Goal: Task Accomplishment & Management: Complete application form

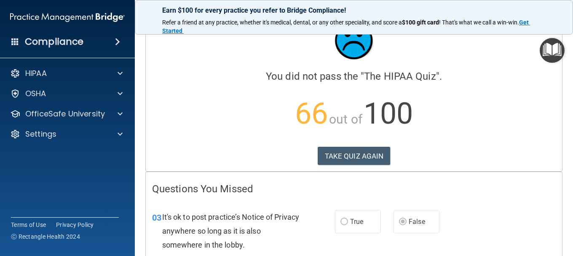
scroll to position [42, 0]
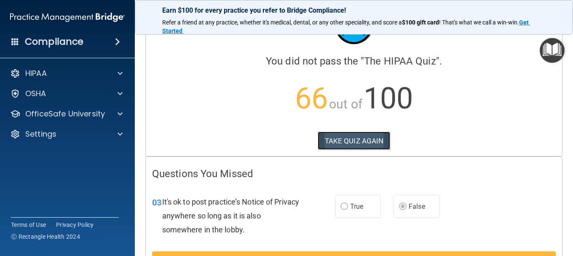
click at [353, 143] on button "TAKE QUIZ AGAIN" at bounding box center [354, 140] width 73 height 19
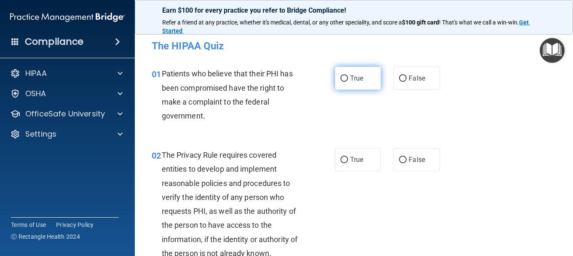
click at [342, 78] on input "True" at bounding box center [344, 78] width 8 height 6
radio input "true"
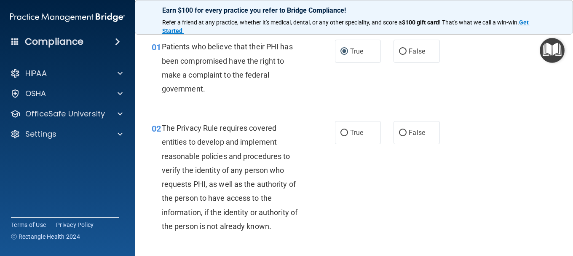
scroll to position [42, 0]
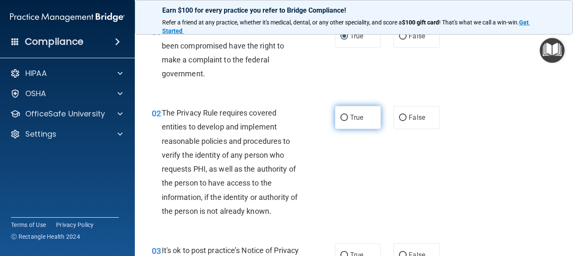
click at [340, 118] on input "True" at bounding box center [344, 118] width 8 height 6
radio input "true"
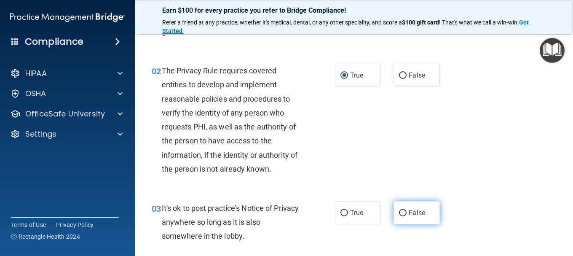
click at [399, 214] on input "False" at bounding box center [403, 213] width 8 height 6
radio input "true"
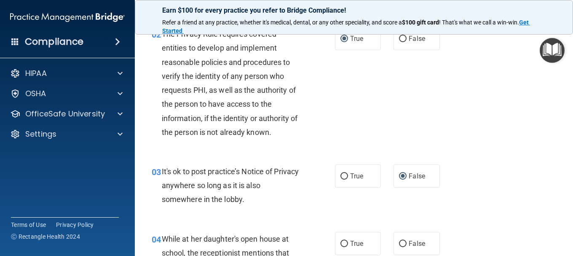
scroll to position [211, 0]
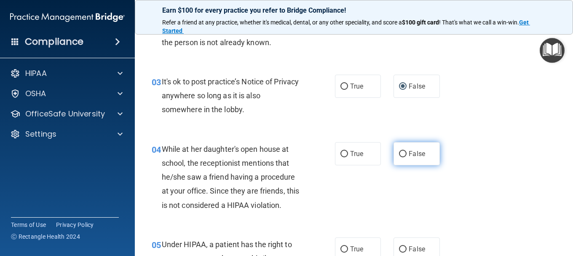
click at [400, 153] on input "False" at bounding box center [403, 154] width 8 height 6
radio input "true"
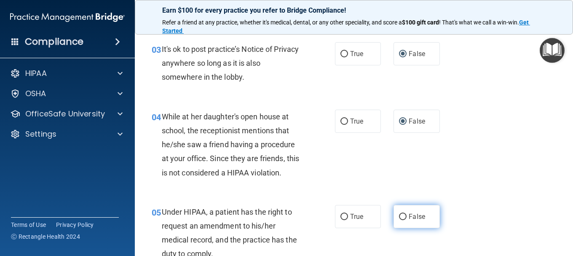
scroll to position [295, 0]
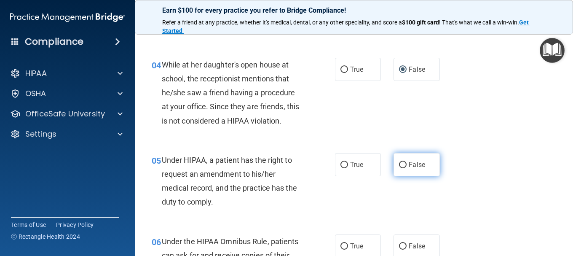
click at [399, 165] on input "False" at bounding box center [403, 165] width 8 height 6
radio input "true"
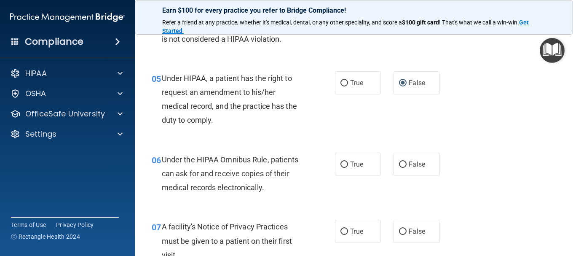
scroll to position [379, 0]
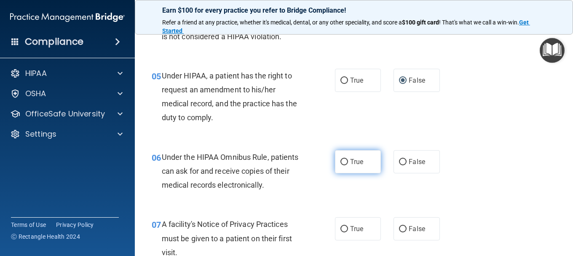
click at [343, 161] on input "True" at bounding box center [344, 162] width 8 height 6
radio input "true"
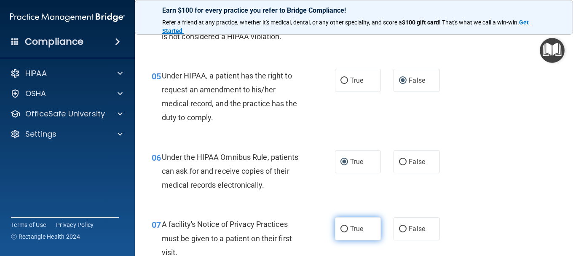
click at [340, 230] on input "True" at bounding box center [344, 229] width 8 height 6
radio input "true"
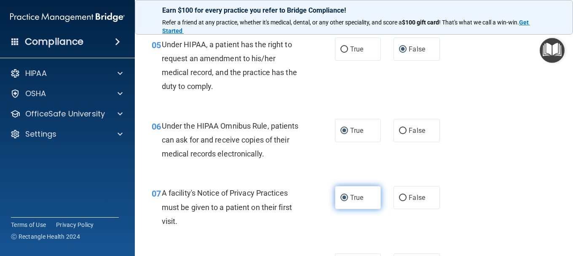
scroll to position [463, 0]
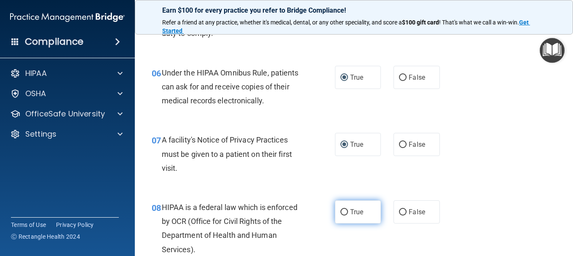
click at [345, 214] on label "True" at bounding box center [358, 211] width 46 height 23
click at [345, 214] on input "True" at bounding box center [344, 212] width 8 height 6
radio input "true"
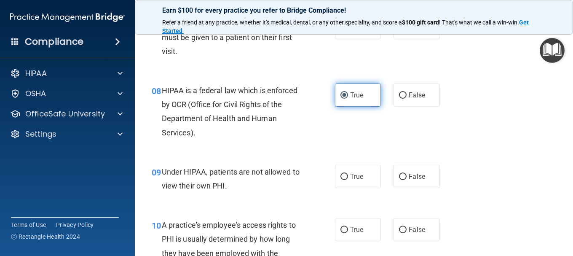
scroll to position [590, 0]
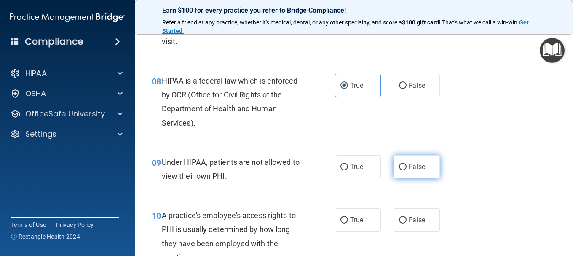
click at [400, 165] on input "False" at bounding box center [403, 167] width 8 height 6
radio input "true"
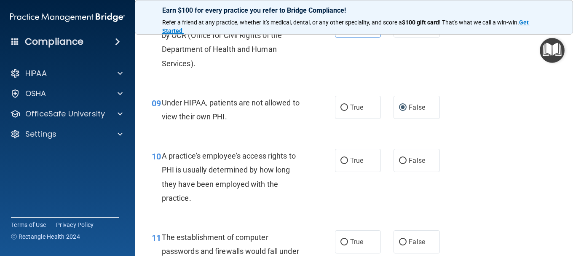
scroll to position [674, 0]
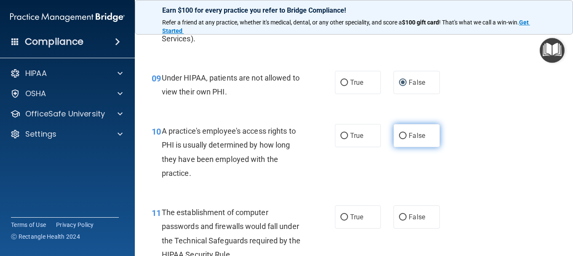
click at [399, 135] on input "False" at bounding box center [403, 136] width 8 height 6
radio input "true"
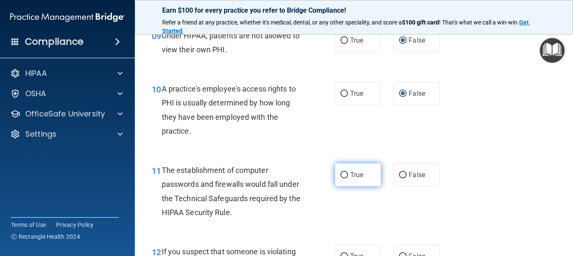
click at [342, 174] on input "True" at bounding box center [344, 175] width 8 height 6
radio input "true"
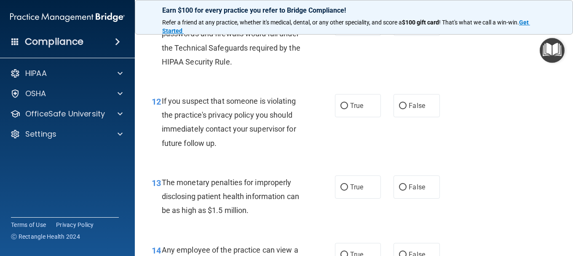
scroll to position [885, 0]
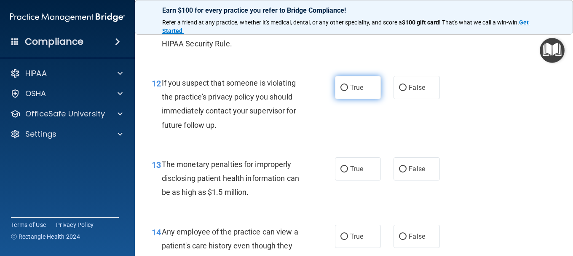
click at [342, 88] on input "True" at bounding box center [344, 88] width 8 height 6
radio input "true"
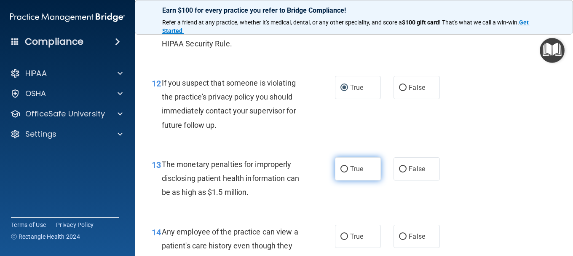
click at [342, 169] on input "True" at bounding box center [344, 169] width 8 height 6
radio input "true"
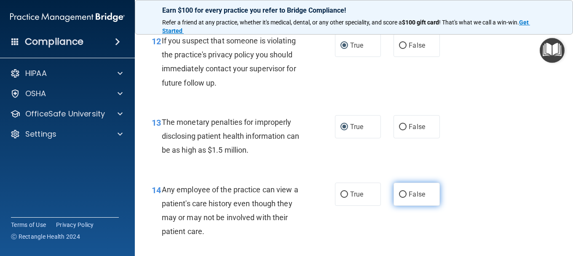
click at [399, 194] on input "False" at bounding box center [403, 194] width 8 height 6
radio input "true"
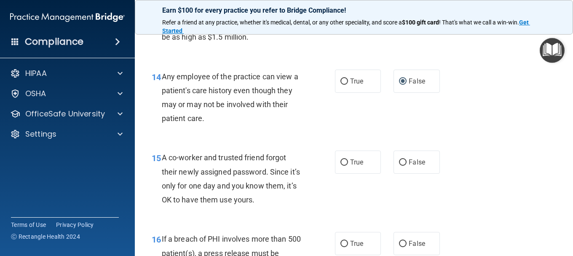
scroll to position [1095, 0]
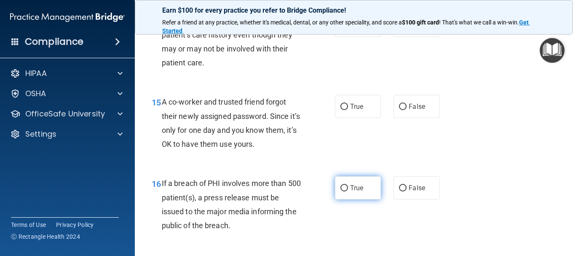
click at [343, 187] on input "True" at bounding box center [344, 188] width 8 height 6
radio input "true"
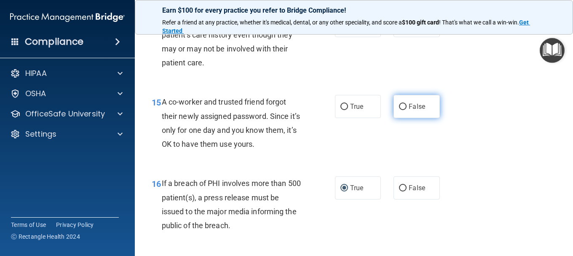
click at [399, 104] on input "False" at bounding box center [403, 107] width 8 height 6
radio input "true"
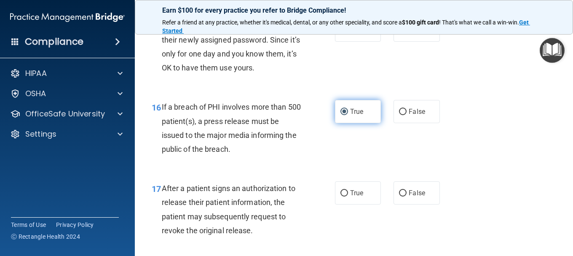
scroll to position [1222, 0]
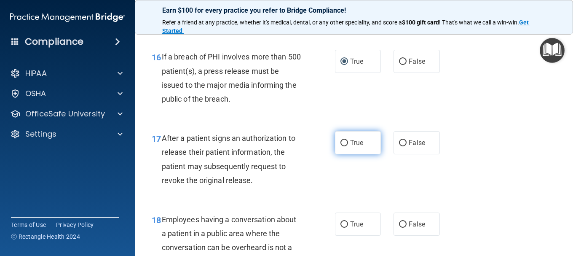
click at [341, 140] on input "True" at bounding box center [344, 143] width 8 height 6
radio input "true"
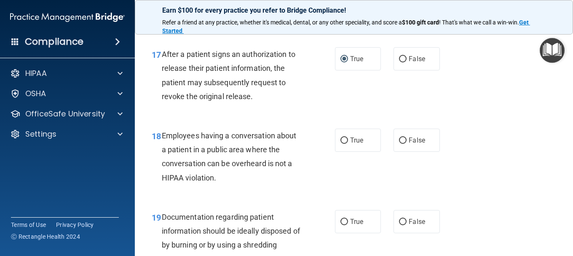
scroll to position [1306, 0]
click at [399, 142] on input "False" at bounding box center [403, 140] width 8 height 6
radio input "true"
click at [341, 221] on input "True" at bounding box center [344, 221] width 8 height 6
radio input "true"
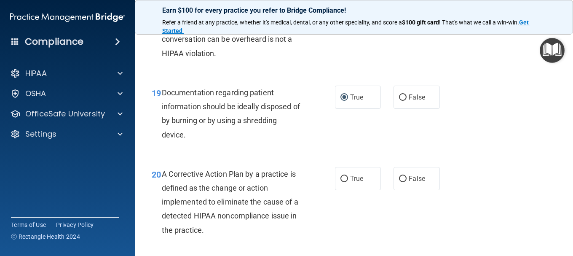
scroll to position [1433, 0]
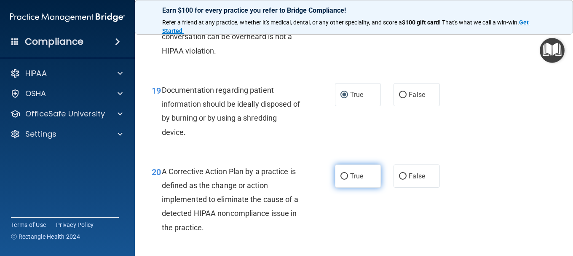
click at [346, 174] on label "True" at bounding box center [358, 175] width 46 height 23
click at [346, 174] on input "True" at bounding box center [344, 176] width 8 height 6
radio input "true"
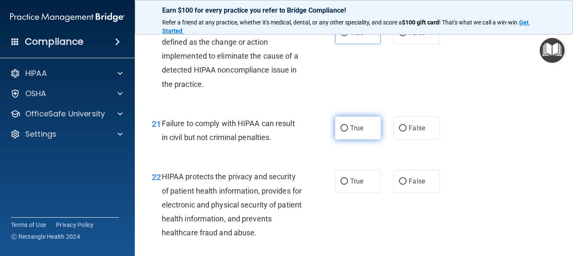
scroll to position [1601, 0]
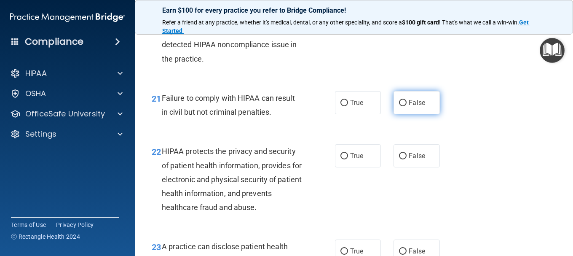
click at [399, 103] on input "False" at bounding box center [403, 103] width 8 height 6
radio input "true"
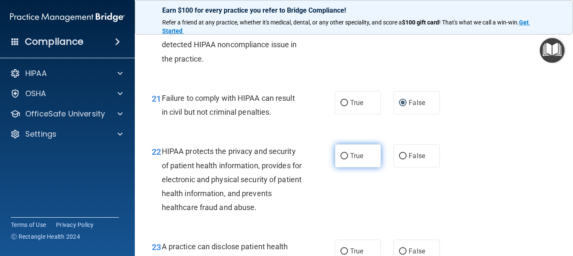
click at [341, 155] on input "True" at bounding box center [344, 156] width 8 height 6
radio input "true"
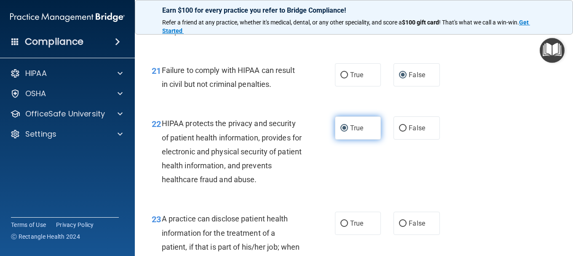
scroll to position [1685, 0]
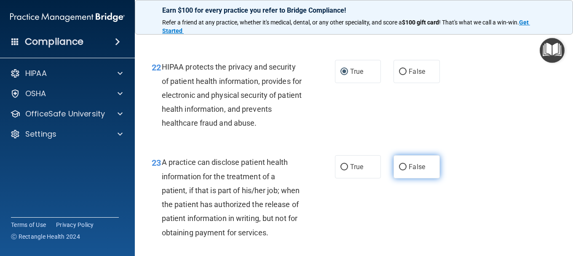
click at [401, 165] on input "False" at bounding box center [403, 167] width 8 height 6
radio input "true"
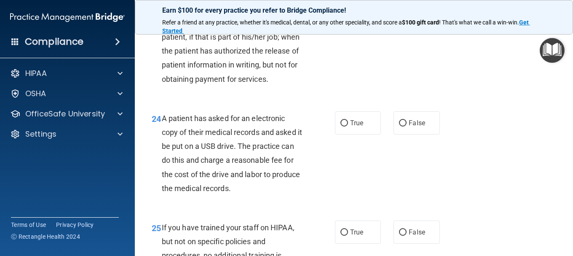
scroll to position [1854, 0]
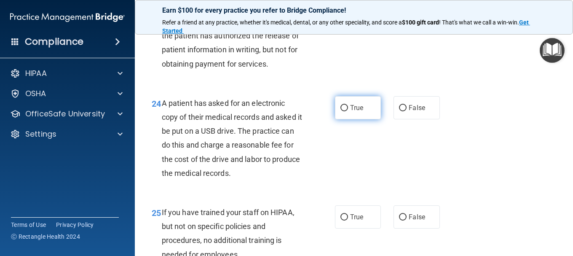
click at [340, 111] on input "True" at bounding box center [344, 108] width 8 height 6
radio input "true"
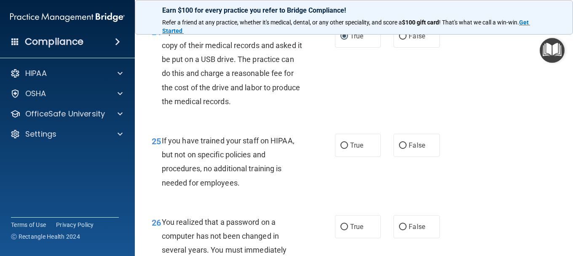
scroll to position [1938, 0]
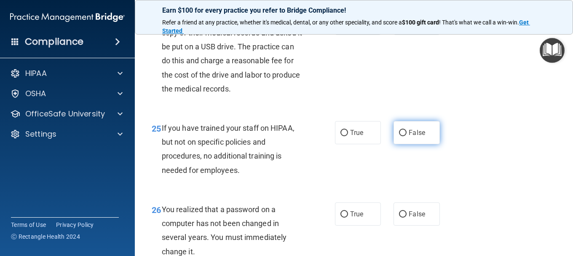
click at [399, 136] on input "False" at bounding box center [403, 133] width 8 height 6
radio input "true"
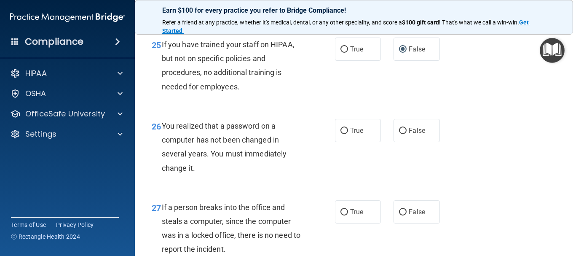
scroll to position [2022, 0]
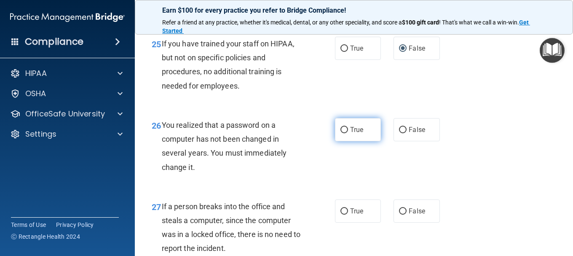
click at [345, 141] on label "True" at bounding box center [358, 129] width 46 height 23
click at [345, 133] on input "True" at bounding box center [344, 130] width 8 height 6
radio input "true"
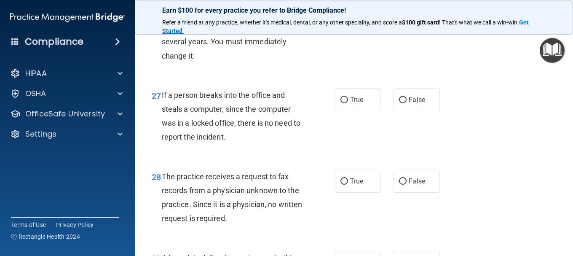
scroll to position [2149, 0]
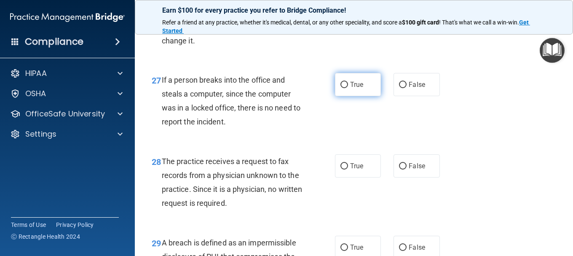
drag, startPoint x: 397, startPoint y: 99, endPoint x: 369, endPoint y: 107, distance: 29.5
click at [399, 88] on input "False" at bounding box center [403, 85] width 8 height 6
radio input "true"
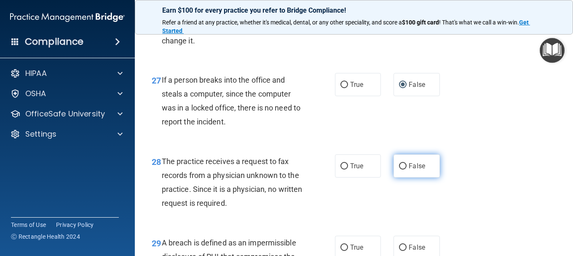
click at [399, 169] on input "False" at bounding box center [403, 166] width 8 height 6
radio input "true"
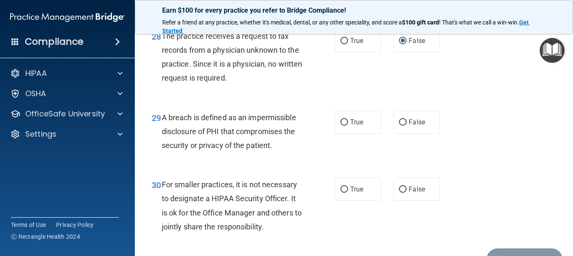
scroll to position [2275, 0]
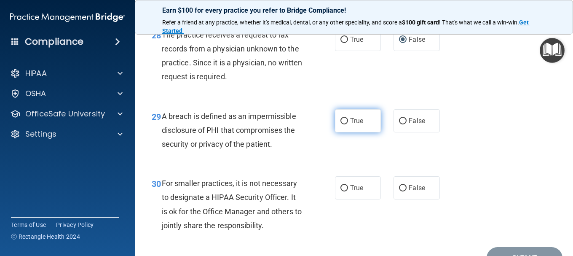
click at [340, 124] on input "True" at bounding box center [344, 121] width 8 height 6
radio input "true"
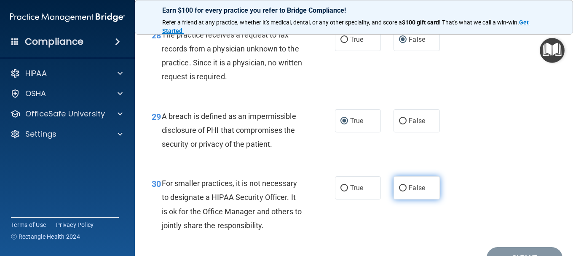
click at [399, 191] on input "False" at bounding box center [403, 188] width 8 height 6
radio input "true"
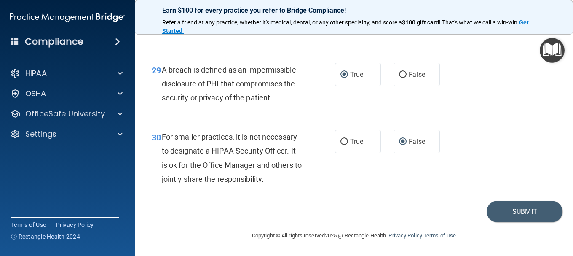
scroll to position [2335, 0]
click at [515, 212] on button "Submit" at bounding box center [525, 211] width 76 height 21
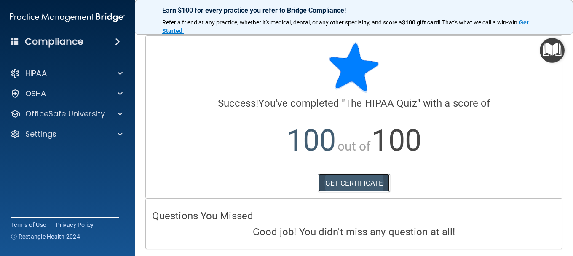
click at [326, 185] on link "GET CERTIFICATE" at bounding box center [354, 183] width 72 height 19
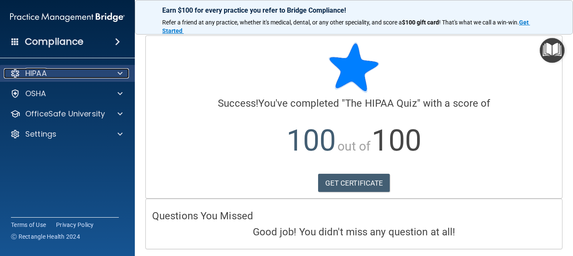
click at [72, 70] on div "HIPAA" at bounding box center [56, 73] width 104 height 10
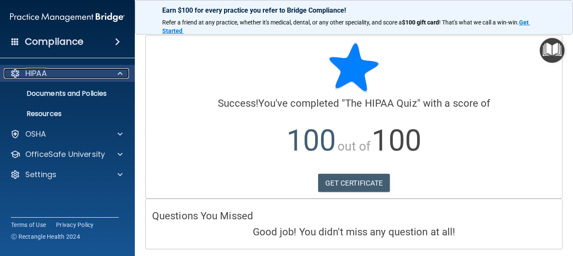
click at [76, 72] on div "HIPAA" at bounding box center [56, 73] width 104 height 10
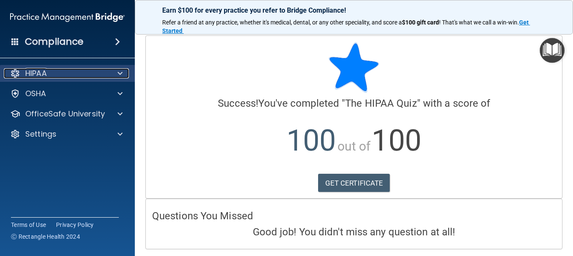
click at [44, 75] on p "HIPAA" at bounding box center [35, 73] width 21 height 10
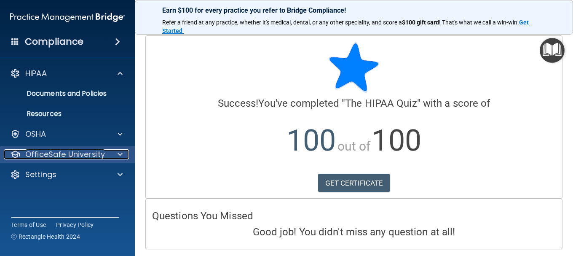
click at [60, 158] on p "OfficeSafe University" at bounding box center [65, 154] width 80 height 10
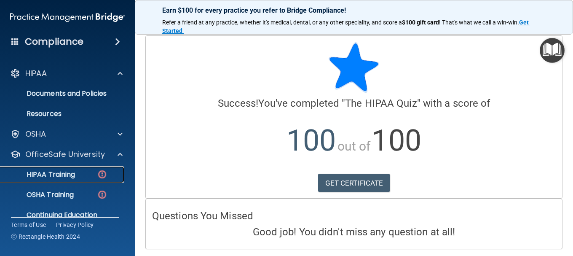
click at [64, 173] on p "HIPAA Training" at bounding box center [40, 174] width 70 height 8
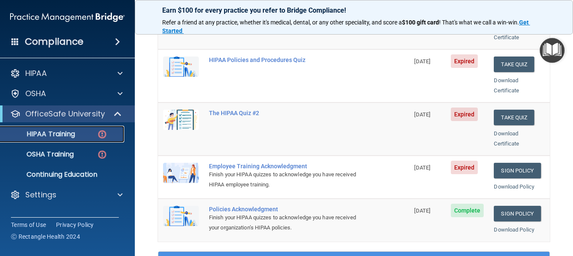
scroll to position [169, 0]
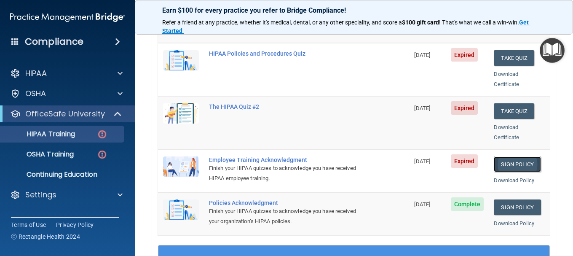
click at [510, 161] on link "Sign Policy" at bounding box center [517, 164] width 47 height 16
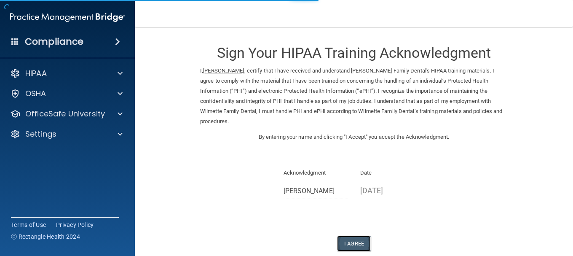
click at [348, 236] on button "I Agree" at bounding box center [354, 244] width 34 height 16
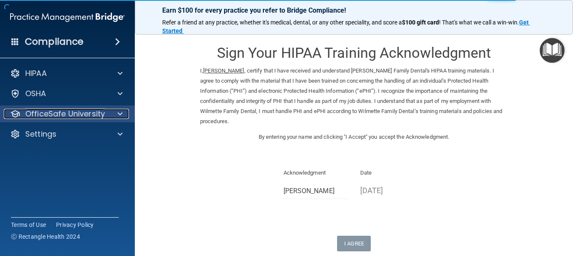
click at [52, 112] on p "OfficeSafe University" at bounding box center [65, 114] width 80 height 10
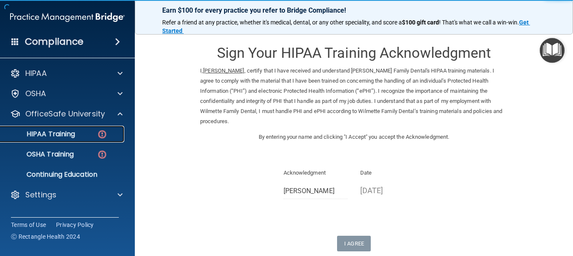
click at [92, 137] on div "HIPAA Training" at bounding box center [62, 134] width 115 height 8
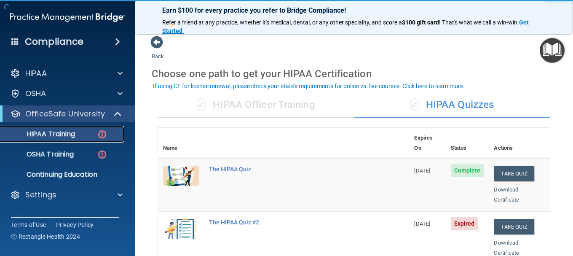
click at [87, 134] on div "HIPAA Training" at bounding box center [62, 134] width 115 height 8
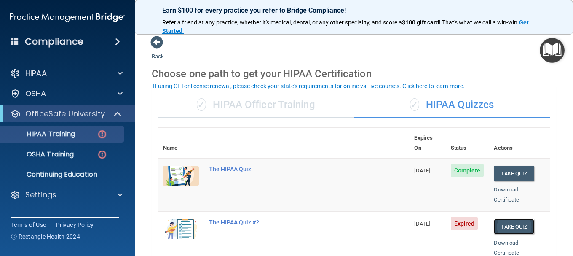
click at [508, 219] on button "Take Quiz" at bounding box center [514, 227] width 40 height 16
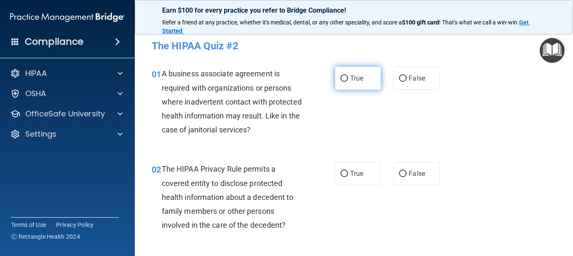
click at [342, 79] on input "True" at bounding box center [344, 78] width 8 height 6
radio input "true"
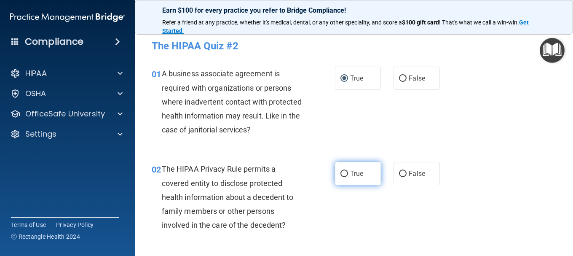
click at [343, 174] on input "True" at bounding box center [344, 174] width 8 height 6
radio input "true"
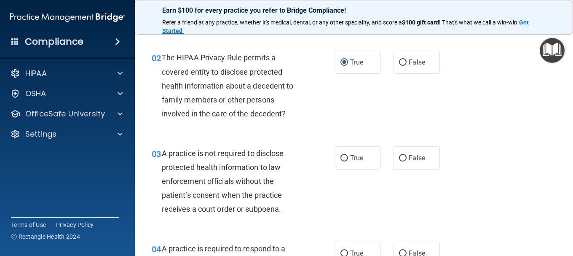
scroll to position [126, 0]
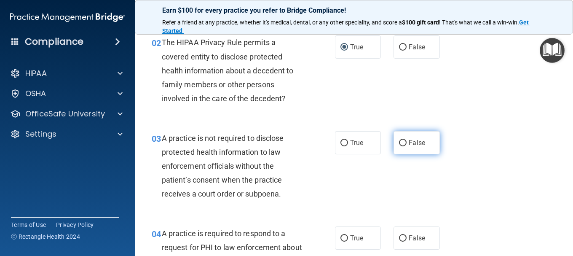
click at [399, 153] on label "False" at bounding box center [417, 142] width 46 height 23
click at [399, 146] on input "False" at bounding box center [403, 143] width 8 height 6
radio input "true"
click at [399, 142] on input "False" at bounding box center [403, 143] width 8 height 6
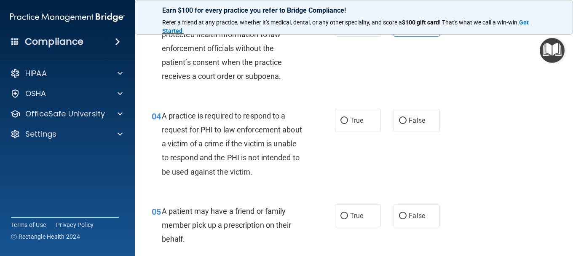
scroll to position [253, 0]
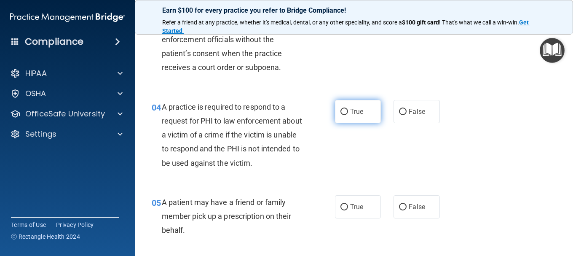
click at [342, 112] on input "True" at bounding box center [344, 112] width 8 height 6
radio input "true"
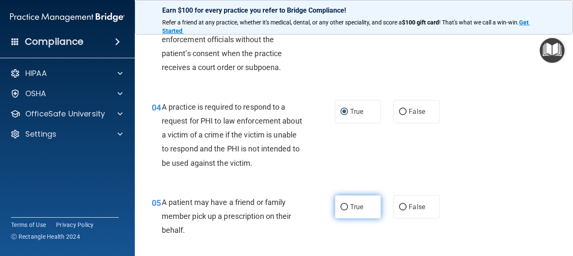
click at [342, 207] on input "True" at bounding box center [344, 207] width 8 height 6
radio input "true"
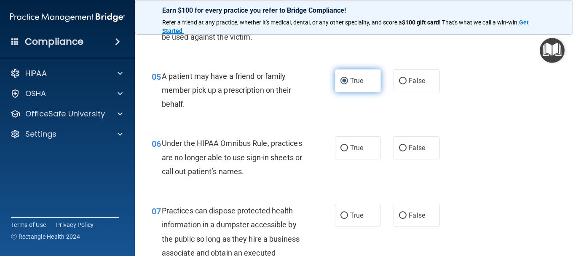
scroll to position [379, 0]
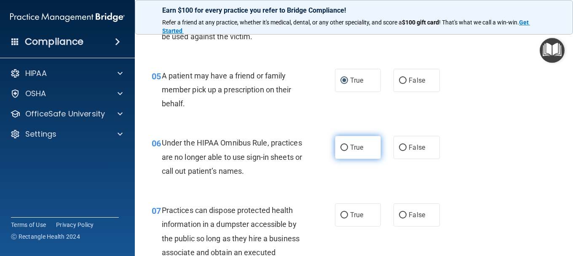
click at [343, 147] on input "True" at bounding box center [344, 148] width 8 height 6
radio input "true"
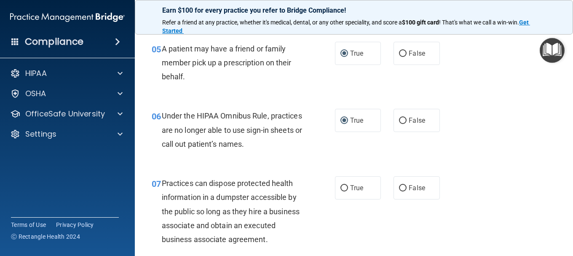
scroll to position [421, 0]
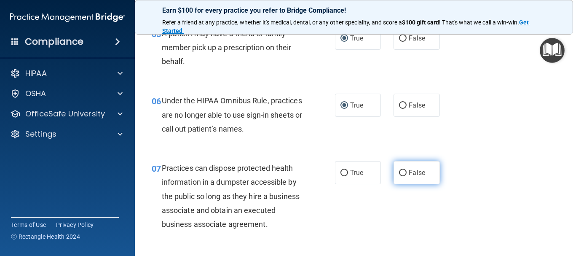
click at [399, 172] on input "False" at bounding box center [403, 173] width 8 height 6
radio input "true"
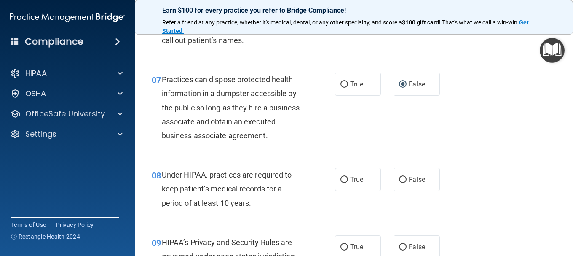
scroll to position [548, 0]
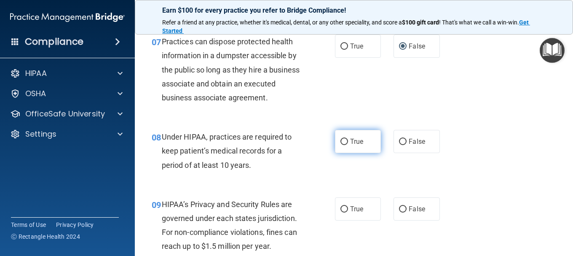
click at [337, 153] on label "True" at bounding box center [358, 141] width 46 height 23
click at [340, 145] on input "True" at bounding box center [344, 142] width 8 height 6
radio input "true"
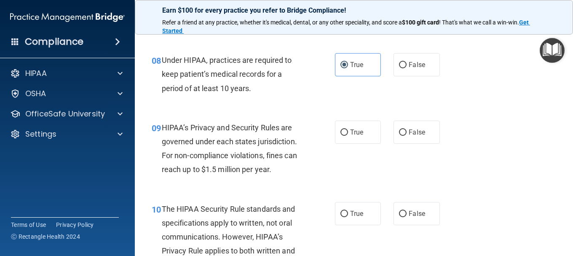
scroll to position [632, 0]
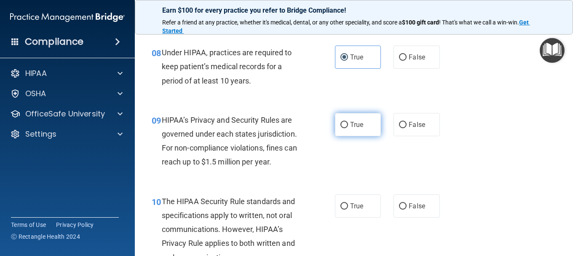
drag, startPoint x: 338, startPoint y: 137, endPoint x: 339, endPoint y: 142, distance: 5.1
click at [340, 128] on input "True" at bounding box center [344, 125] width 8 height 6
radio input "true"
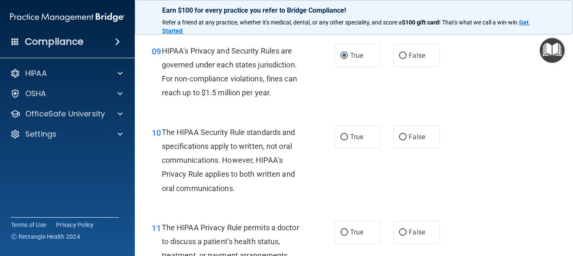
scroll to position [716, 0]
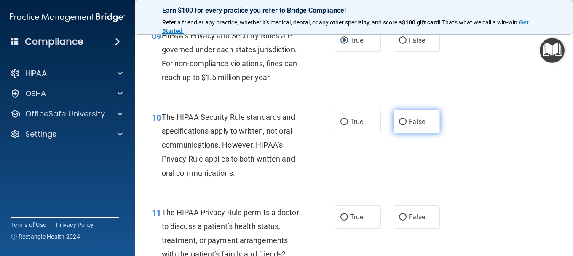
drag, startPoint x: 399, startPoint y: 135, endPoint x: 396, endPoint y: 139, distance: 4.9
click at [399, 125] on input "False" at bounding box center [403, 122] width 8 height 6
radio input "true"
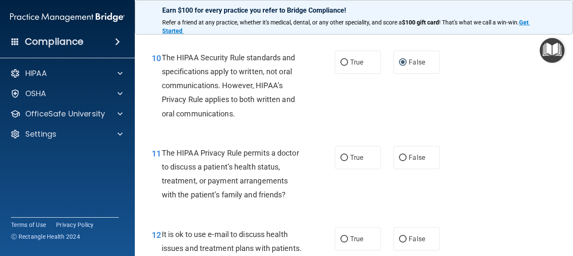
scroll to position [801, 0]
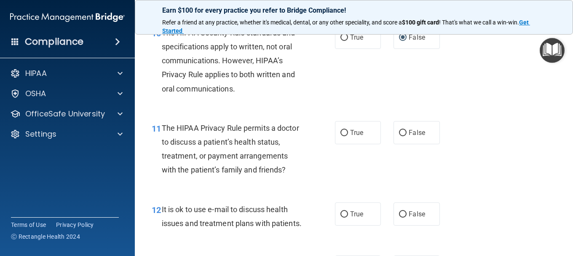
drag, startPoint x: 399, startPoint y: 147, endPoint x: 392, endPoint y: 160, distance: 14.9
click at [399, 136] on input "False" at bounding box center [403, 133] width 8 height 6
radio input "true"
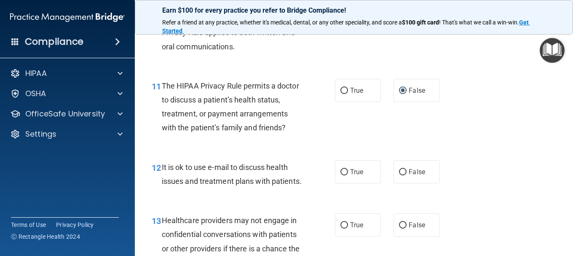
scroll to position [885, 0]
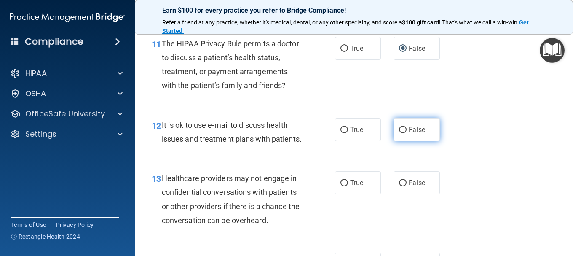
click at [400, 133] on input "False" at bounding box center [403, 130] width 8 height 6
radio input "true"
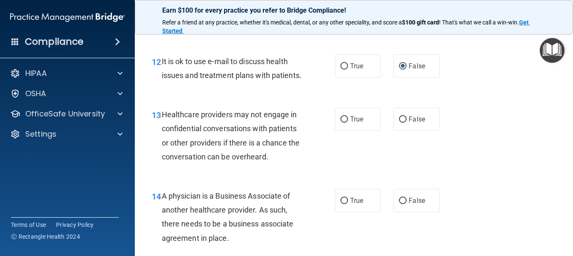
scroll to position [969, 0]
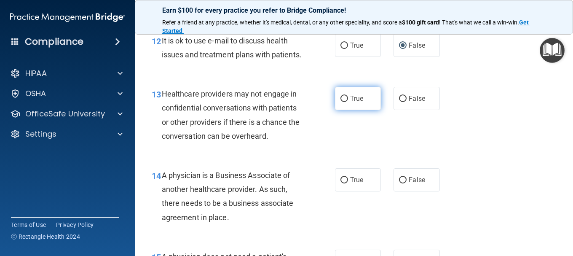
click at [346, 110] on label "True" at bounding box center [358, 98] width 46 height 23
click at [346, 102] on input "True" at bounding box center [344, 99] width 8 height 6
radio input "true"
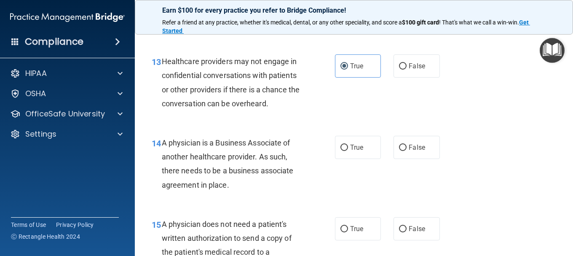
scroll to position [1053, 0]
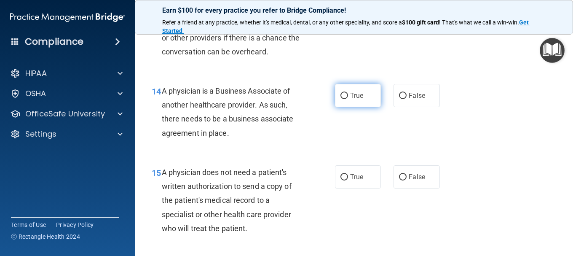
click at [340, 99] on input "True" at bounding box center [344, 96] width 8 height 6
radio input "true"
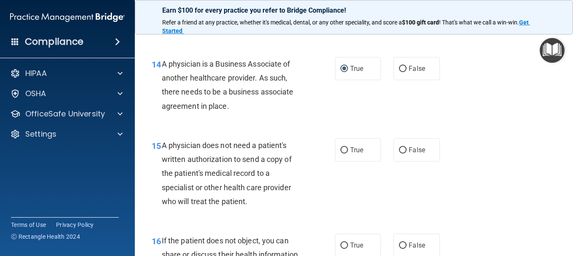
scroll to position [1095, 0]
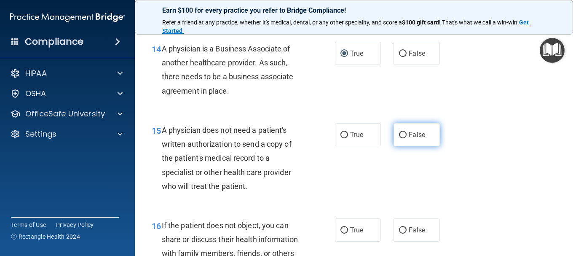
click at [400, 138] on input "False" at bounding box center [403, 135] width 8 height 6
radio input "true"
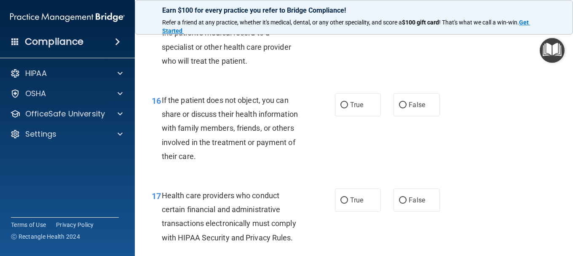
scroll to position [1222, 0]
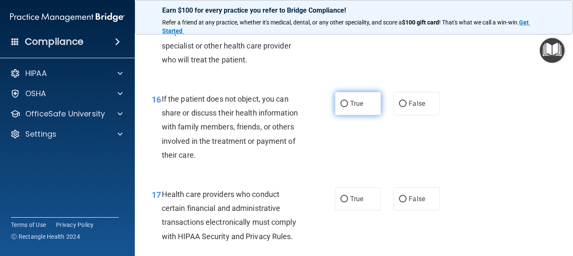
click at [340, 107] on input "True" at bounding box center [344, 104] width 8 height 6
radio input "true"
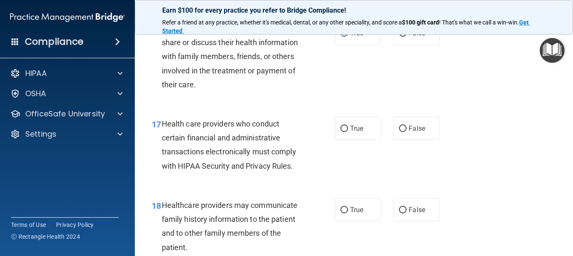
scroll to position [1306, 0]
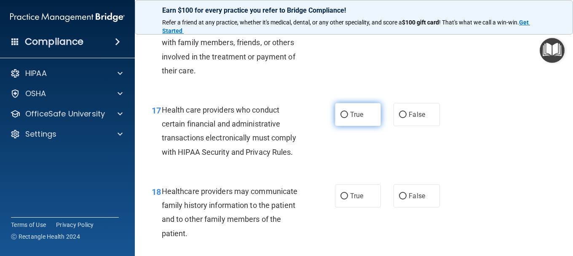
click at [343, 118] on input "True" at bounding box center [344, 115] width 8 height 6
radio input "true"
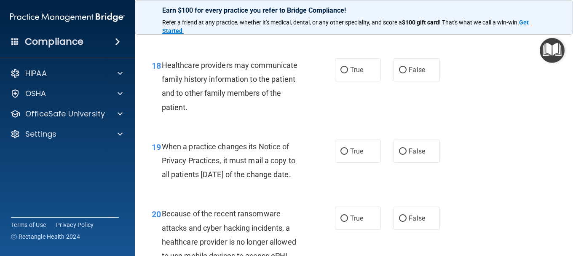
scroll to position [1433, 0]
drag, startPoint x: 399, startPoint y: 98, endPoint x: 394, endPoint y: 102, distance: 6.0
click at [399, 73] on input "False" at bounding box center [403, 70] width 8 height 6
radio input "true"
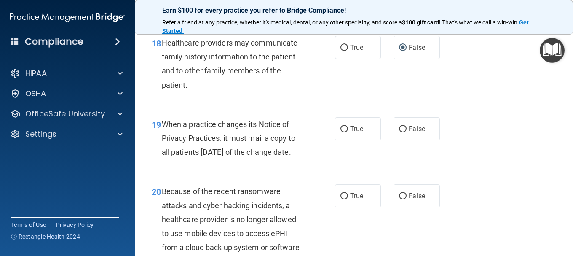
scroll to position [1475, 0]
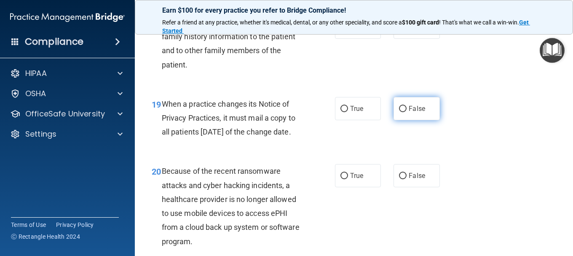
click at [399, 112] on input "False" at bounding box center [403, 109] width 8 height 6
radio input "true"
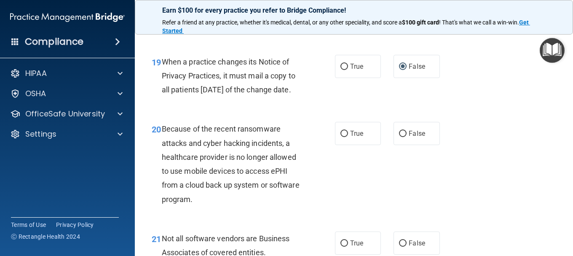
scroll to position [1559, 0]
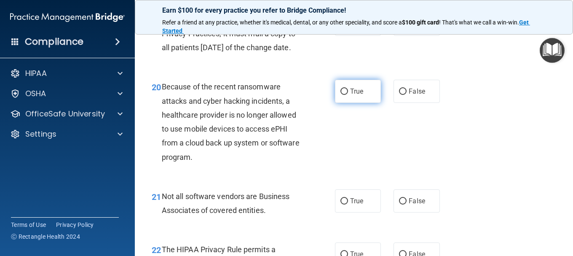
click at [342, 95] on input "True" at bounding box center [344, 91] width 8 height 6
radio input "true"
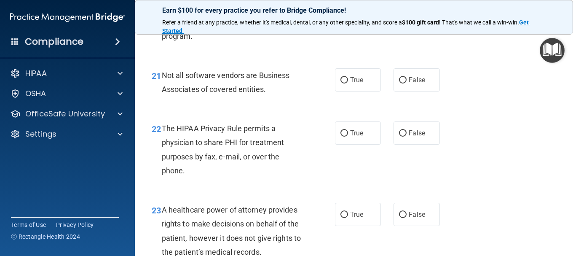
scroll to position [1685, 0]
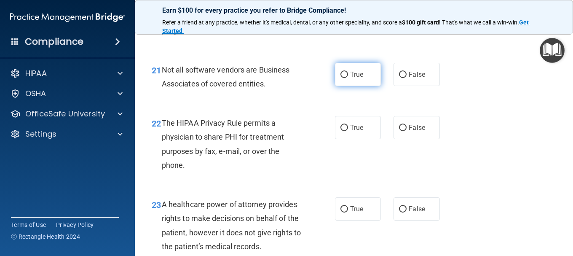
click at [341, 78] on input "True" at bounding box center [344, 75] width 8 height 6
radio input "true"
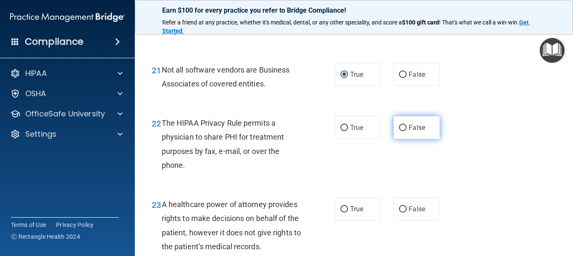
click at [399, 131] on input "False" at bounding box center [403, 128] width 8 height 6
radio input "true"
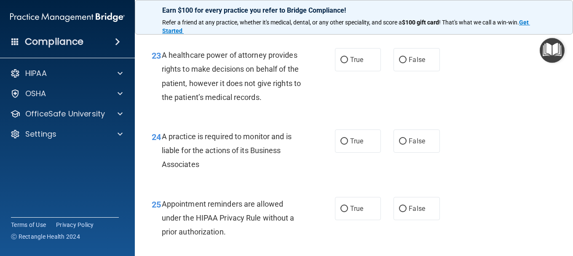
scroll to position [1854, 0]
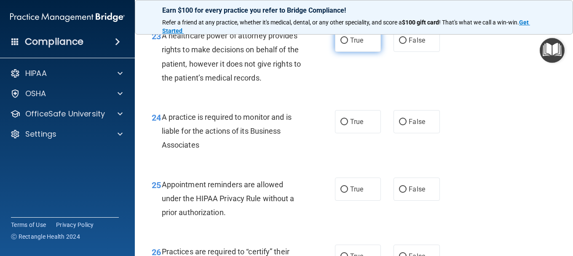
click at [343, 44] on input "True" at bounding box center [344, 40] width 8 height 6
radio input "true"
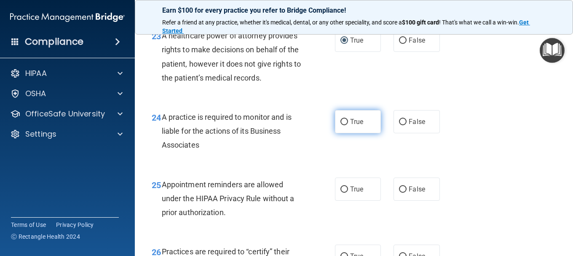
click at [345, 125] on input "True" at bounding box center [344, 122] width 8 height 6
radio input "true"
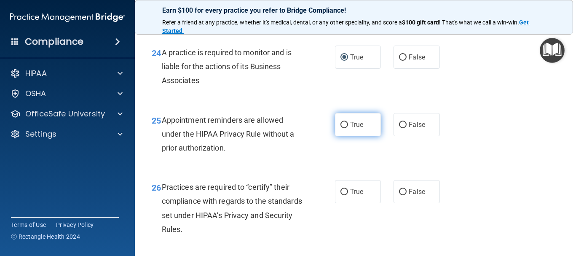
scroll to position [1938, 0]
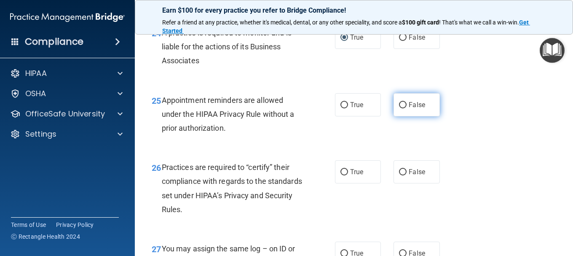
click at [400, 108] on input "False" at bounding box center [403, 105] width 8 height 6
radio input "true"
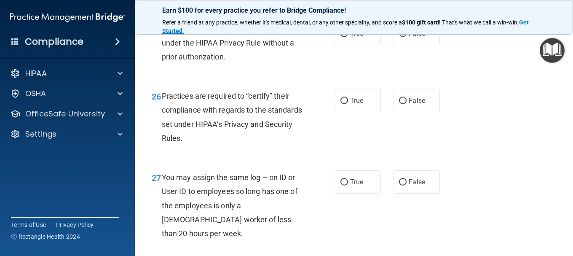
scroll to position [2022, 0]
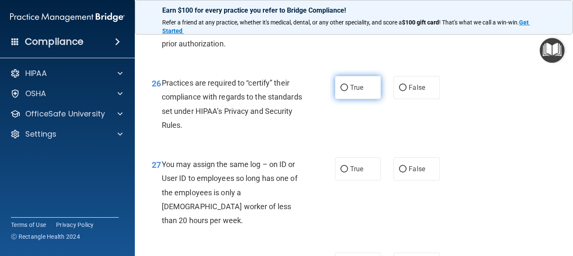
click at [343, 99] on label "True" at bounding box center [358, 87] width 46 height 23
click at [342, 91] on input "True" at bounding box center [344, 88] width 8 height 6
radio input "true"
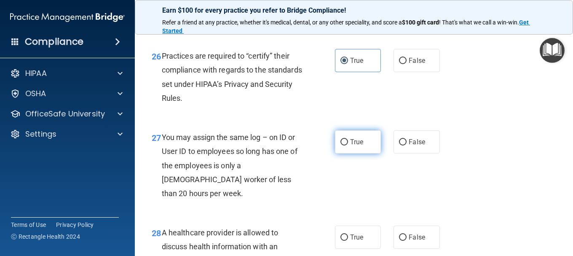
scroll to position [2065, 0]
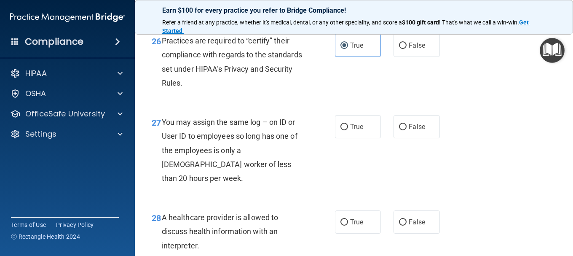
drag, startPoint x: 399, startPoint y: 167, endPoint x: 383, endPoint y: 178, distance: 19.1
click at [399, 130] on input "False" at bounding box center [403, 127] width 8 height 6
radio input "true"
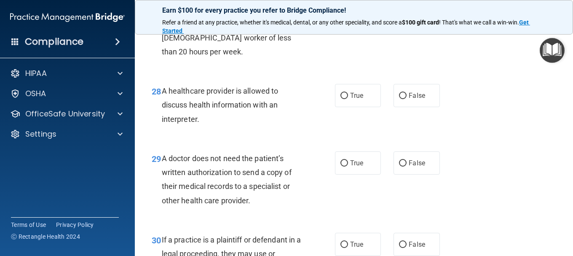
scroll to position [2149, 0]
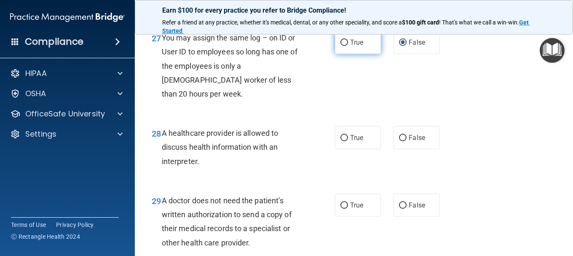
drag, startPoint x: 341, startPoint y: 85, endPoint x: 340, endPoint y: 91, distance: 6.0
click at [342, 46] on input "True" at bounding box center [344, 43] width 8 height 6
radio input "true"
radio input "false"
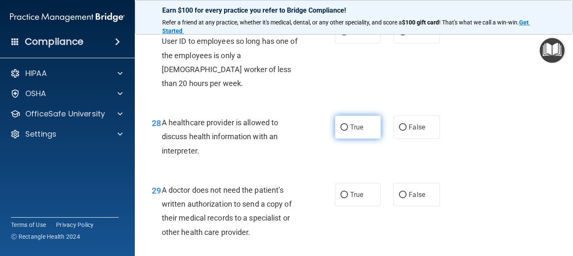
scroll to position [2191, 0]
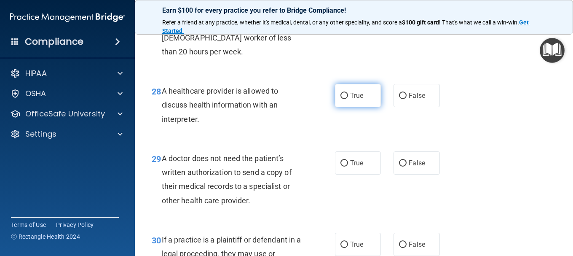
click at [343, 99] on input "True" at bounding box center [344, 96] width 8 height 6
radio input "true"
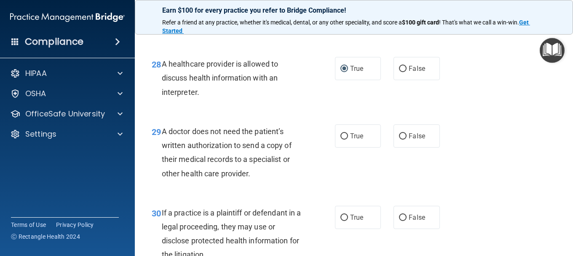
scroll to position [2233, 0]
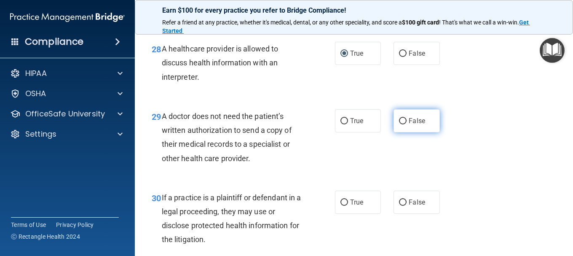
click at [399, 124] on input "False" at bounding box center [403, 121] width 8 height 6
radio input "true"
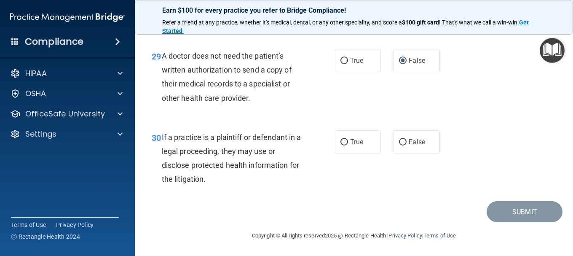
scroll to position [2317, 0]
click at [399, 145] on input "False" at bounding box center [403, 142] width 8 height 6
radio input "true"
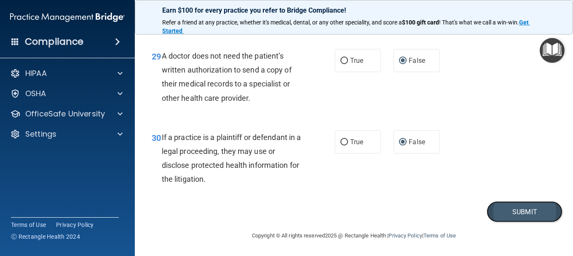
click at [513, 215] on button "Submit" at bounding box center [525, 211] width 76 height 21
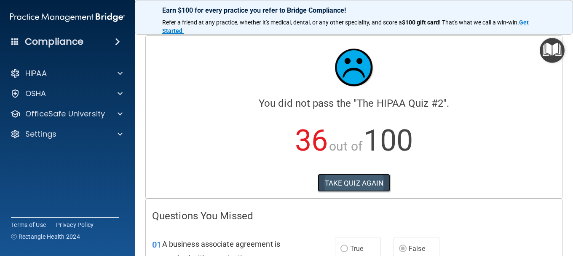
click at [348, 178] on button "TAKE QUIZ AGAIN" at bounding box center [354, 183] width 73 height 19
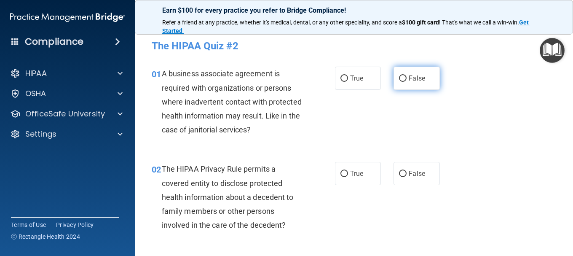
click at [400, 78] on input "False" at bounding box center [403, 78] width 8 height 6
radio input "true"
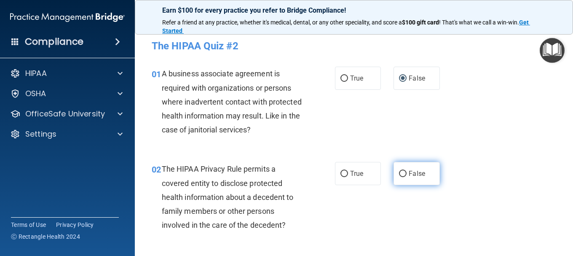
click at [401, 174] on input "False" at bounding box center [403, 174] width 8 height 6
radio input "true"
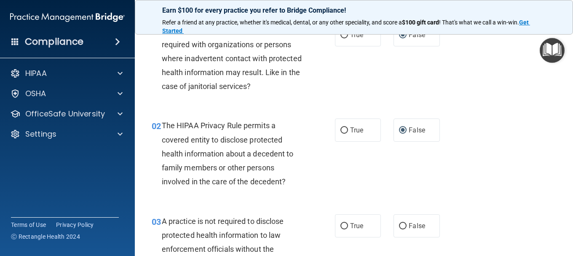
scroll to position [84, 0]
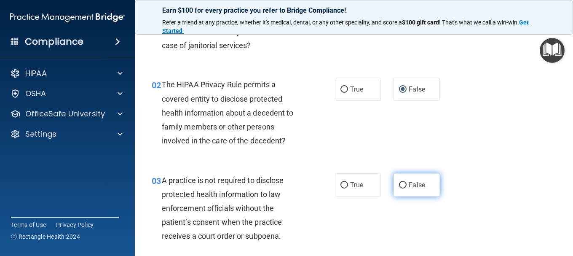
click at [399, 184] on input "False" at bounding box center [403, 185] width 8 height 6
radio input "true"
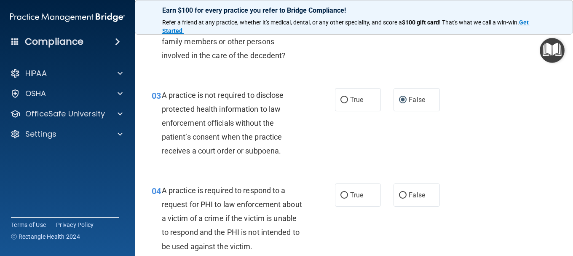
scroll to position [211, 0]
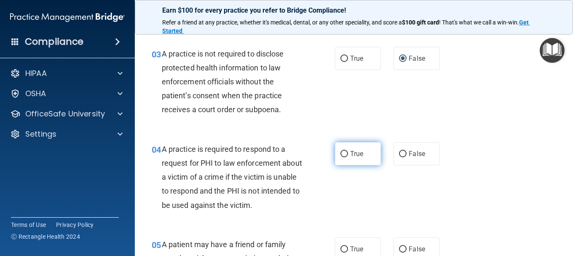
click at [343, 154] on input "True" at bounding box center [344, 154] width 8 height 6
radio input "true"
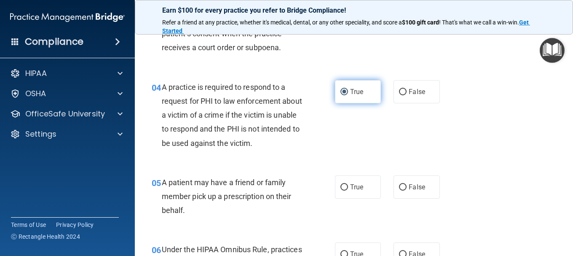
scroll to position [295, 0]
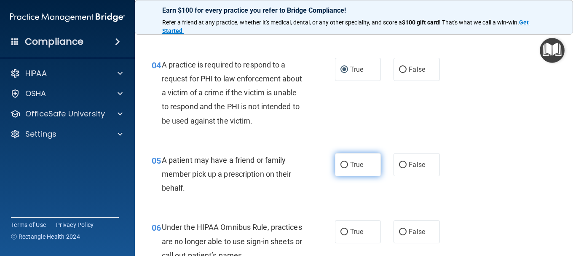
click at [341, 165] on input "True" at bounding box center [344, 165] width 8 height 6
radio input "true"
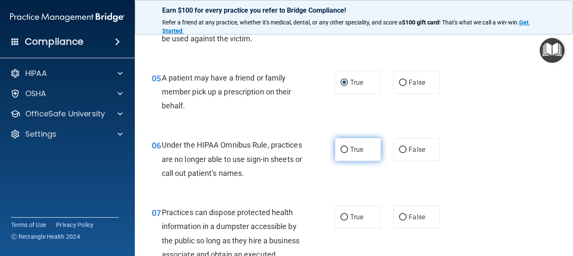
scroll to position [379, 0]
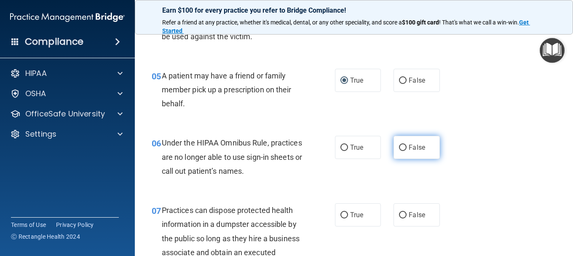
click at [402, 147] on input "False" at bounding box center [403, 148] width 8 height 6
radio input "true"
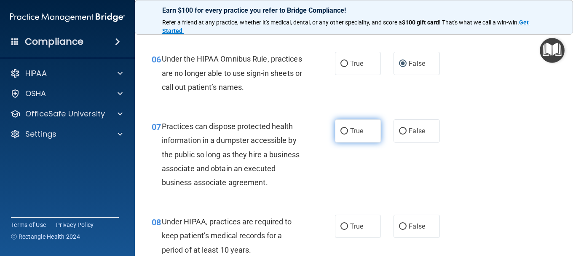
scroll to position [463, 0]
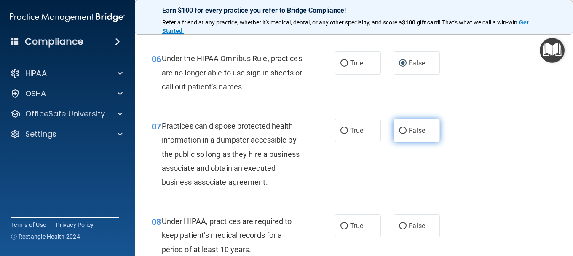
click at [399, 131] on input "False" at bounding box center [403, 131] width 8 height 6
radio input "true"
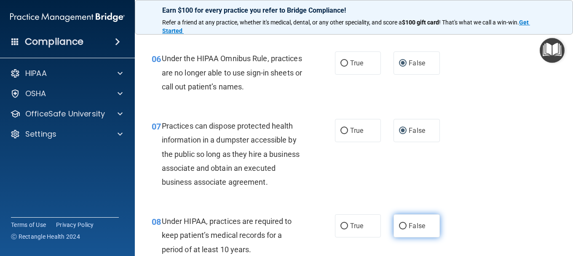
click at [402, 229] on input "False" at bounding box center [403, 226] width 8 height 6
radio input "true"
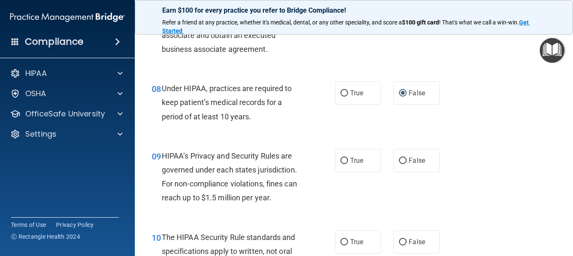
scroll to position [632, 0]
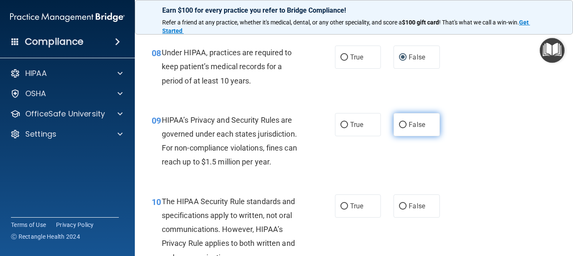
drag, startPoint x: 399, startPoint y: 139, endPoint x: 402, endPoint y: 145, distance: 6.8
click at [399, 128] on input "False" at bounding box center [403, 125] width 8 height 6
radio input "true"
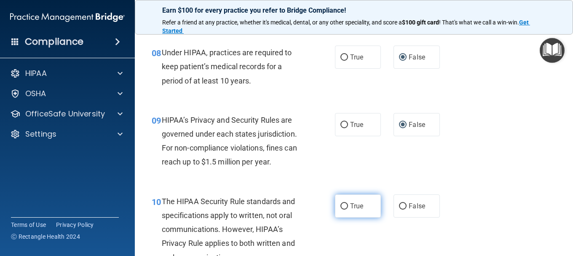
click at [345, 217] on label "True" at bounding box center [358, 205] width 46 height 23
click at [345, 209] on input "True" at bounding box center [344, 206] width 8 height 6
radio input "true"
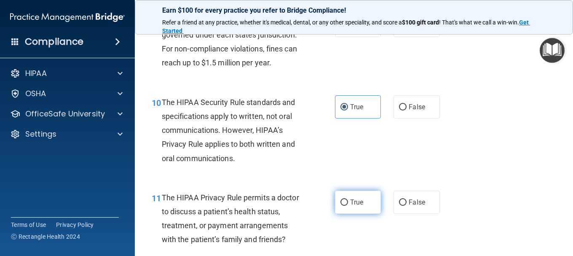
scroll to position [758, 0]
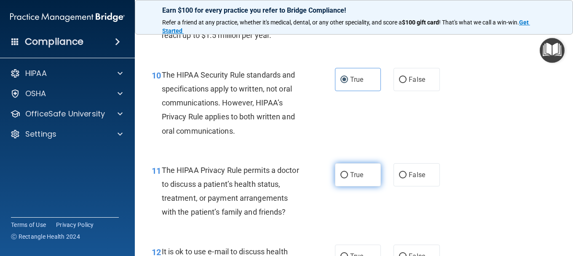
click at [342, 178] on input "True" at bounding box center [344, 175] width 8 height 6
radio input "true"
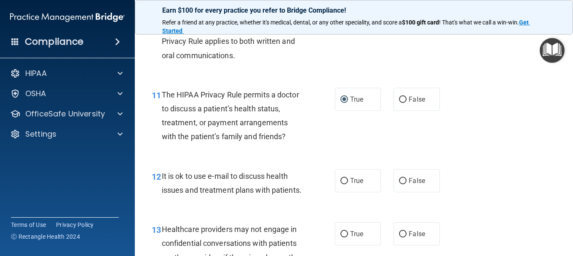
scroll to position [843, 0]
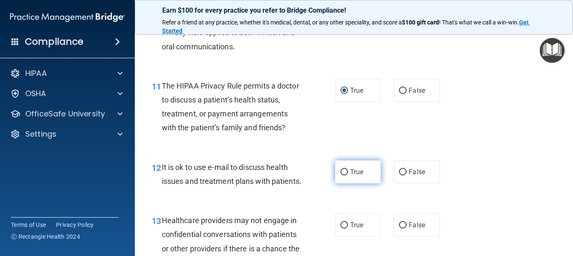
click at [343, 175] on input "True" at bounding box center [344, 172] width 8 height 6
radio input "true"
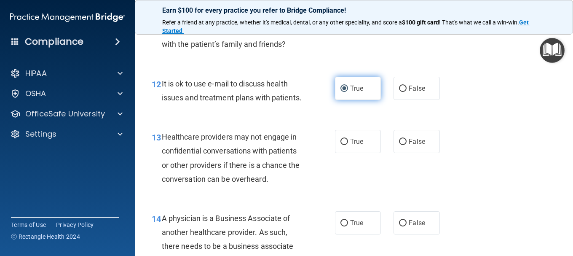
scroll to position [927, 0]
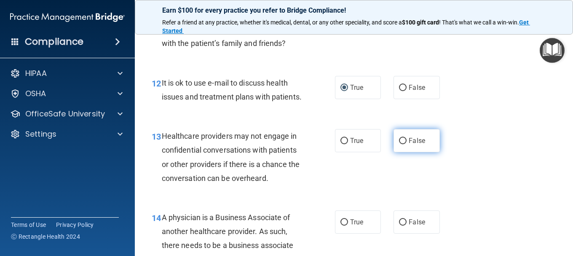
drag, startPoint x: 399, startPoint y: 168, endPoint x: 396, endPoint y: 172, distance: 5.7
click at [399, 144] on input "False" at bounding box center [403, 141] width 8 height 6
radio input "true"
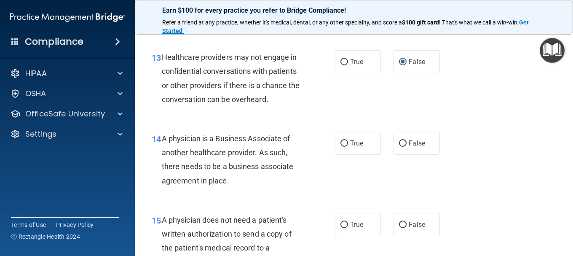
scroll to position [1011, 0]
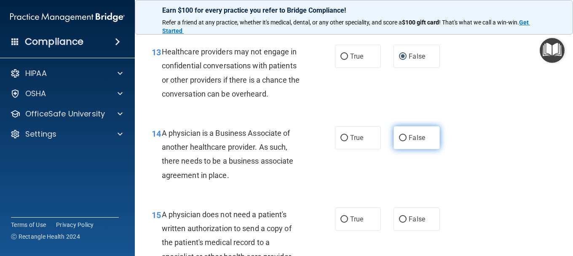
click at [399, 141] on input "False" at bounding box center [403, 138] width 8 height 6
radio input "true"
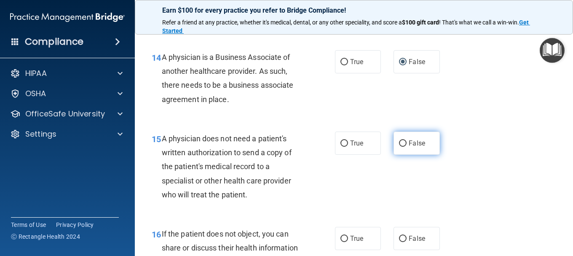
scroll to position [1095, 0]
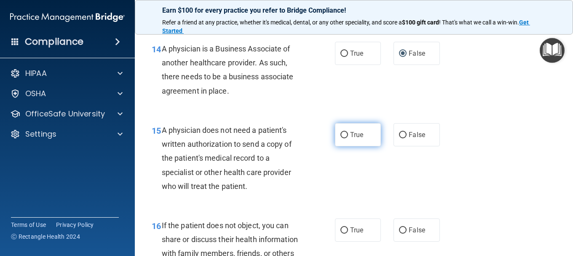
click at [354, 139] on span "True" at bounding box center [356, 135] width 13 height 8
click at [348, 138] on input "True" at bounding box center [344, 135] width 8 height 6
radio input "true"
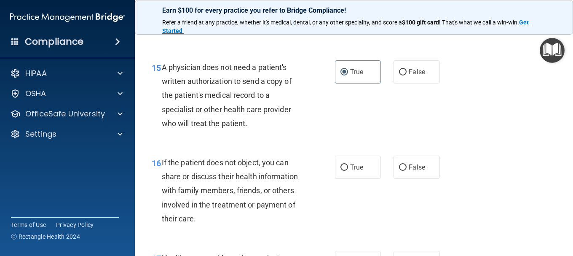
scroll to position [1180, 0]
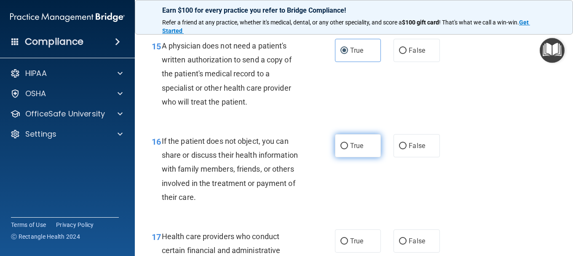
click at [364, 157] on label "True" at bounding box center [358, 145] width 46 height 23
click at [348, 149] on input "True" at bounding box center [344, 146] width 8 height 6
radio input "true"
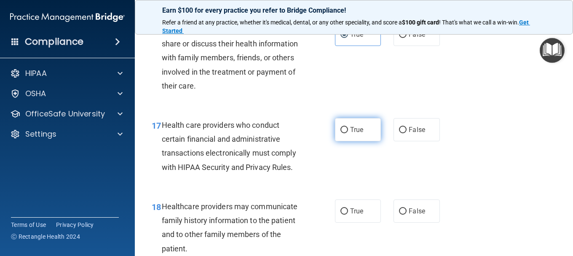
scroll to position [1306, 0]
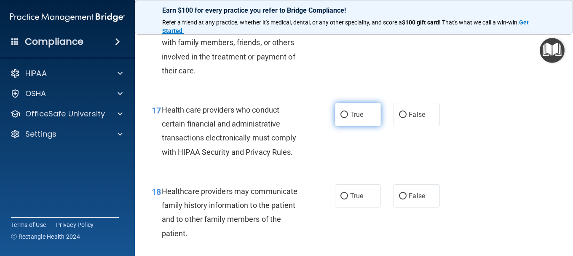
click at [346, 126] on label "True" at bounding box center [358, 114] width 46 height 23
click at [346, 118] on input "True" at bounding box center [344, 115] width 8 height 6
radio input "true"
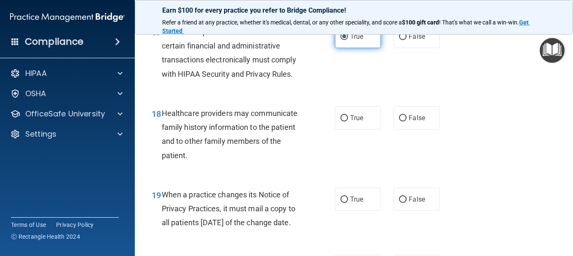
scroll to position [1390, 0]
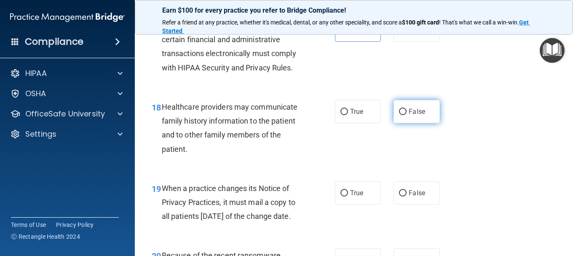
click at [402, 115] on input "False" at bounding box center [403, 112] width 8 height 6
radio input "true"
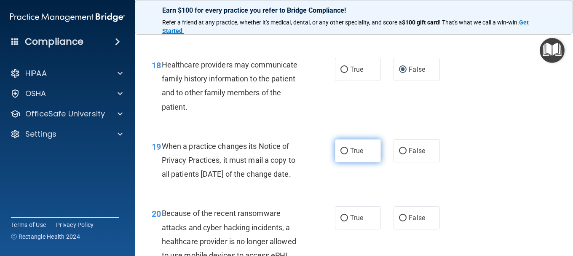
scroll to position [1475, 0]
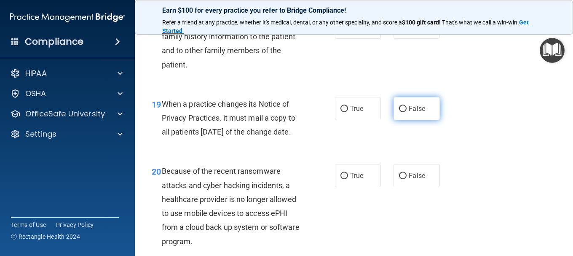
drag, startPoint x: 399, startPoint y: 134, endPoint x: 394, endPoint y: 146, distance: 12.6
click at [399, 112] on input "False" at bounding box center [403, 109] width 8 height 6
radio input "true"
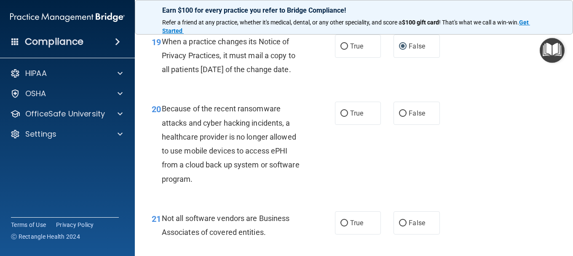
scroll to position [1559, 0]
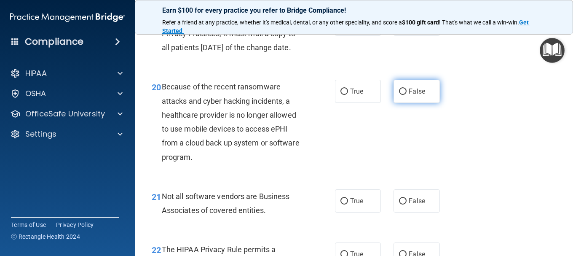
click at [404, 103] on label "False" at bounding box center [417, 91] width 46 height 23
click at [404, 95] on input "False" at bounding box center [403, 91] width 8 height 6
radio input "true"
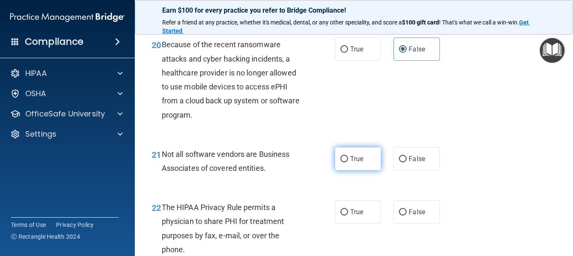
click at [350, 163] on span "True" at bounding box center [356, 159] width 13 height 8
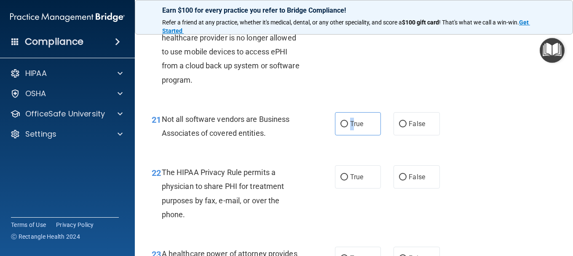
scroll to position [1685, 0]
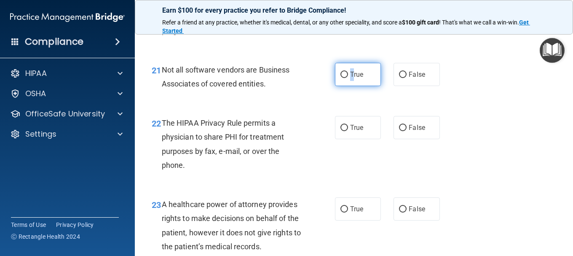
click at [341, 78] on input "True" at bounding box center [344, 75] width 8 height 6
radio input "true"
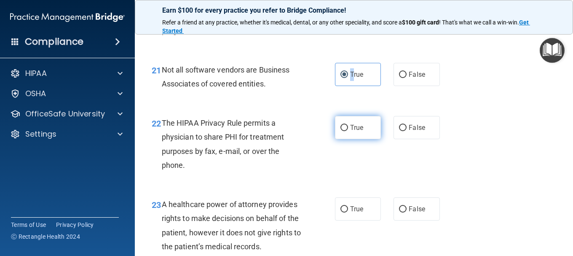
click at [342, 131] on input "True" at bounding box center [344, 128] width 8 height 6
radio input "true"
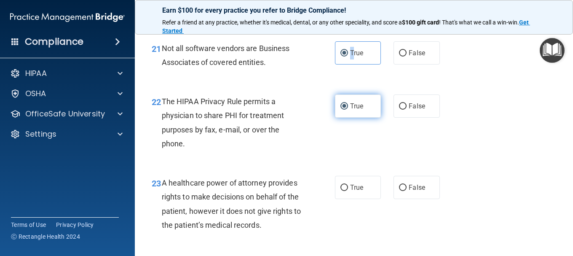
scroll to position [1727, 0]
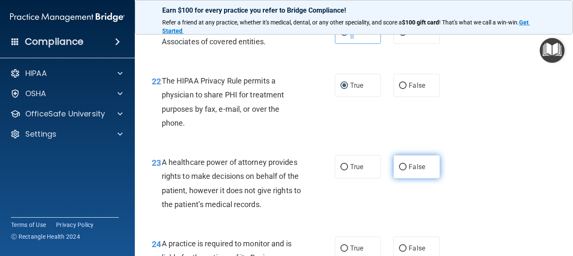
click at [399, 170] on input "False" at bounding box center [403, 167] width 8 height 6
radio input "true"
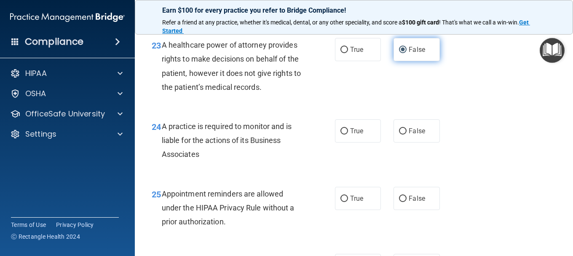
scroll to position [1854, 0]
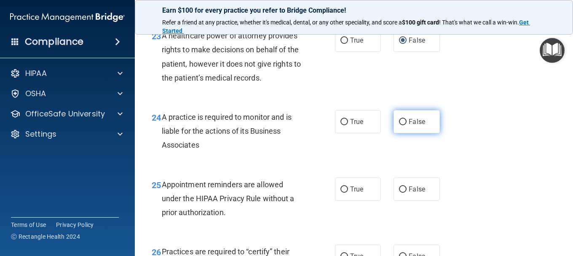
click at [399, 125] on input "False" at bounding box center [403, 122] width 8 height 6
radio input "true"
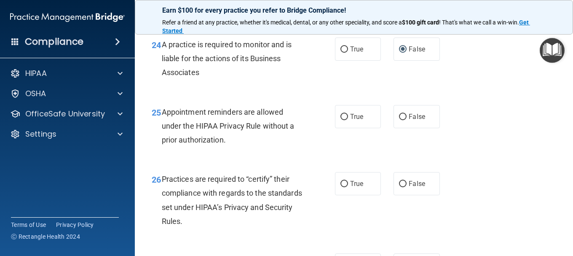
scroll to position [1938, 0]
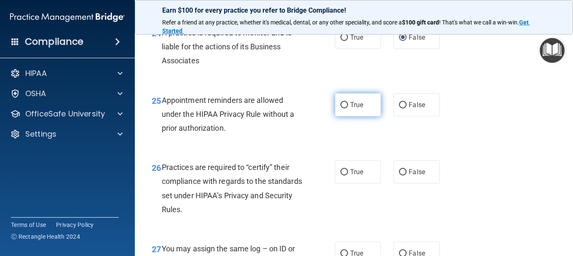
click at [347, 116] on label "True" at bounding box center [358, 104] width 46 height 23
click at [347, 108] on input "True" at bounding box center [344, 105] width 8 height 6
radio input "true"
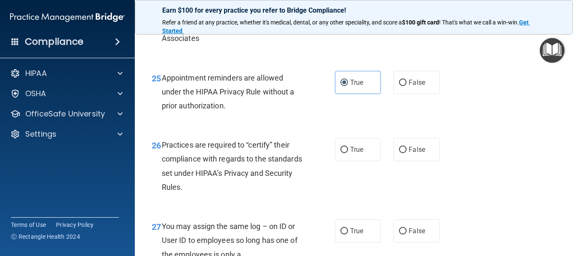
scroll to position [1980, 0]
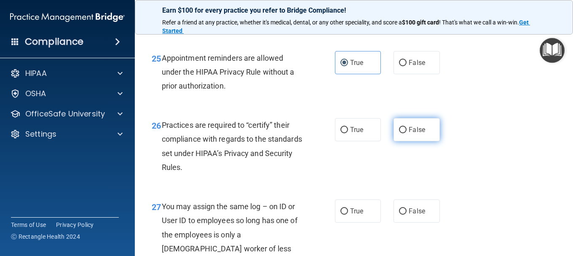
click at [403, 133] on input "False" at bounding box center [403, 130] width 8 height 6
radio input "true"
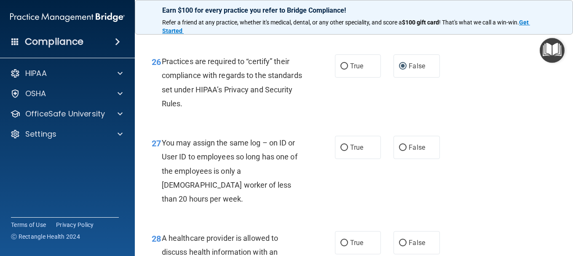
scroll to position [2065, 0]
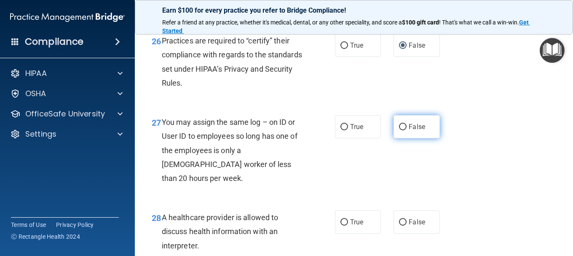
click at [399, 130] on input "False" at bounding box center [403, 127] width 8 height 6
radio input "true"
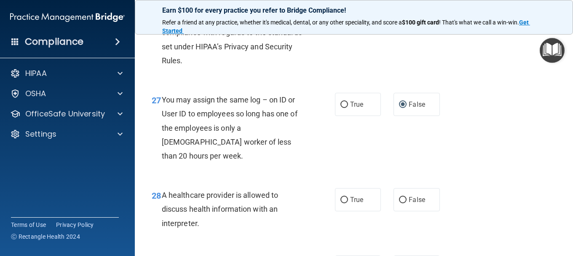
scroll to position [2107, 0]
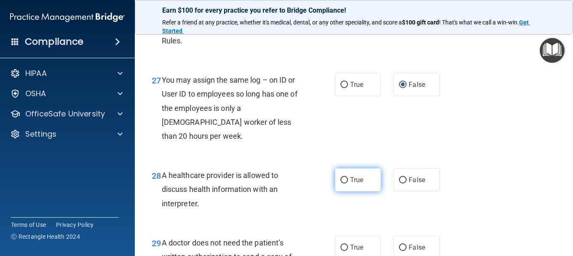
click at [342, 183] on input "True" at bounding box center [344, 180] width 8 height 6
radio input "true"
click at [342, 183] on input "True" at bounding box center [344, 180] width 8 height 6
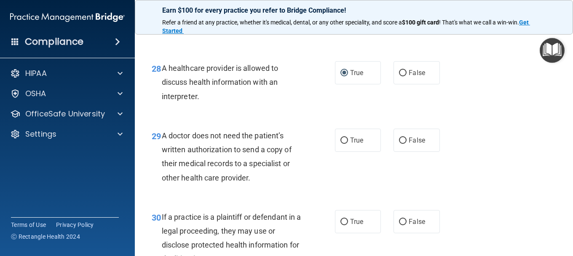
scroll to position [2233, 0]
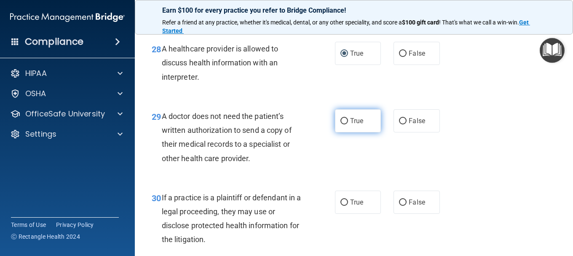
click at [341, 124] on input "True" at bounding box center [344, 121] width 8 height 6
radio input "true"
drag, startPoint x: 343, startPoint y: 231, endPoint x: 362, endPoint y: 213, distance: 25.9
click at [343, 206] on input "True" at bounding box center [344, 202] width 8 height 6
radio input "true"
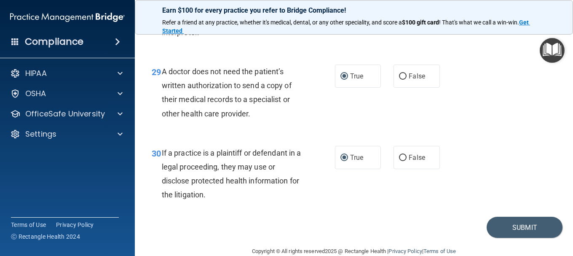
scroll to position [2322, 0]
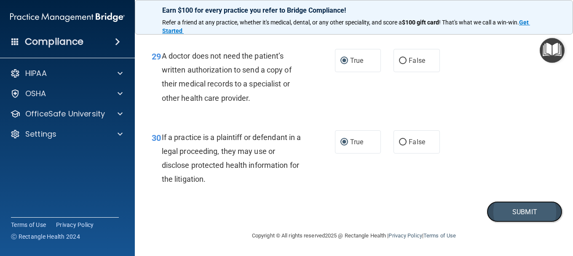
click at [514, 212] on button "Submit" at bounding box center [525, 211] width 76 height 21
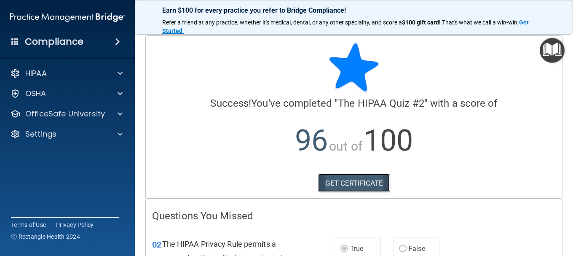
click at [366, 182] on link "GET CERTIFICATE" at bounding box center [354, 183] width 72 height 19
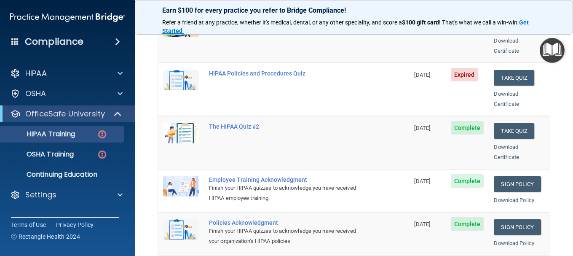
scroll to position [126, 0]
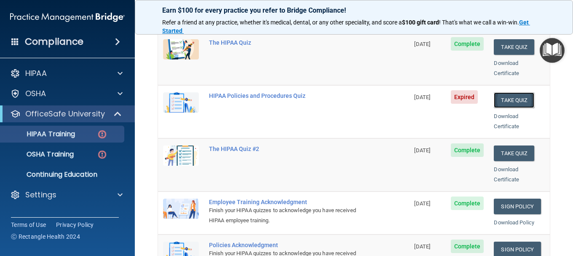
click at [502, 92] on button "Take Quiz" at bounding box center [514, 100] width 40 height 16
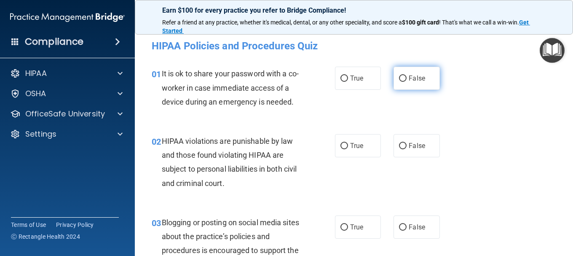
click at [399, 78] on input "False" at bounding box center [403, 78] width 8 height 6
radio input "true"
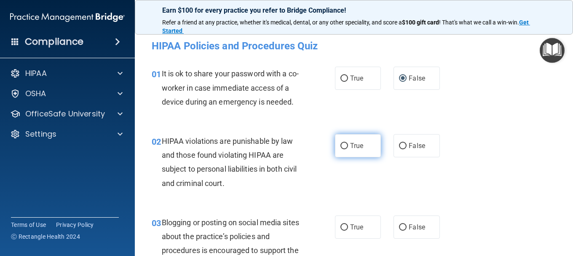
click at [343, 143] on input "True" at bounding box center [344, 146] width 8 height 6
radio input "true"
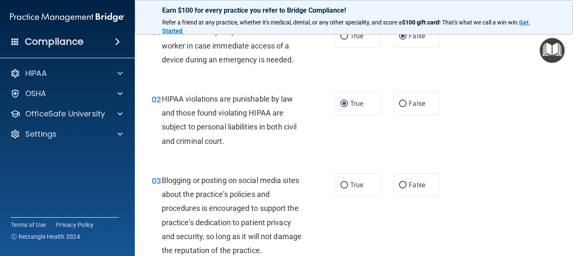
scroll to position [84, 0]
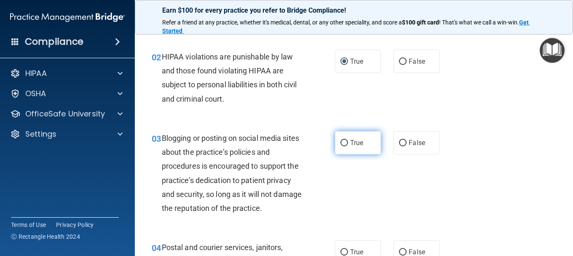
click at [343, 140] on input "True" at bounding box center [344, 143] width 8 height 6
radio input "true"
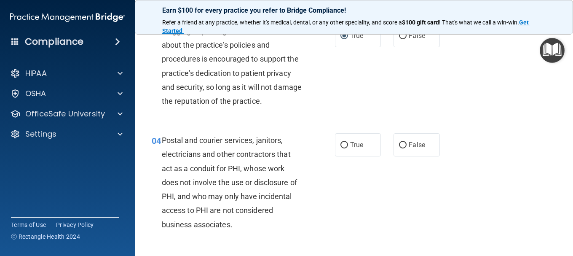
scroll to position [211, 0]
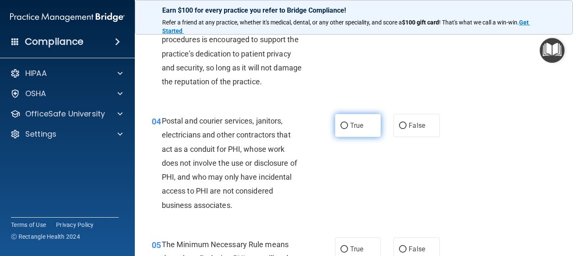
click at [342, 128] on input "True" at bounding box center [344, 126] width 8 height 6
radio input "true"
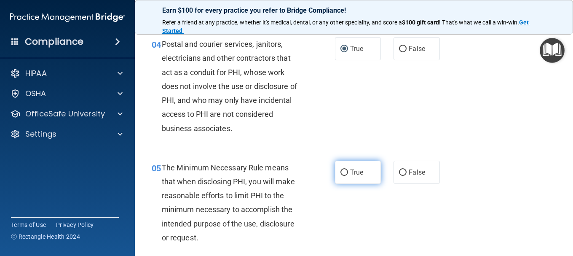
scroll to position [295, 0]
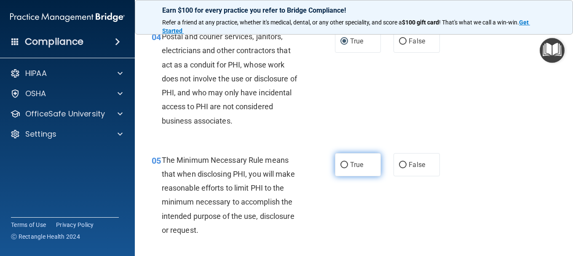
click at [344, 166] on input "True" at bounding box center [344, 165] width 8 height 6
radio input "true"
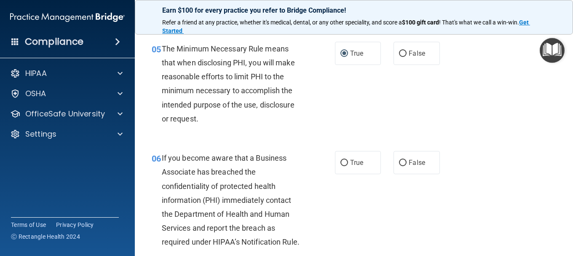
scroll to position [421, 0]
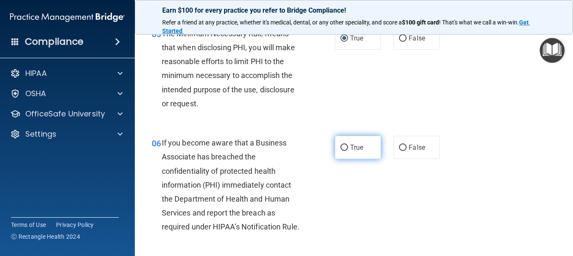
click at [343, 150] on input "True" at bounding box center [344, 148] width 8 height 6
radio input "true"
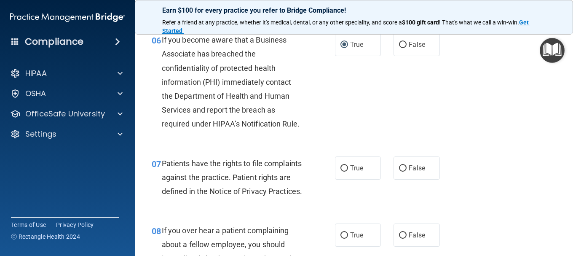
scroll to position [548, 0]
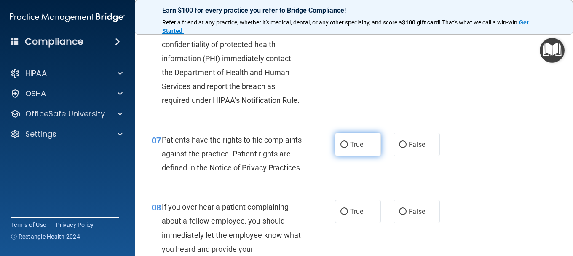
click at [350, 148] on span "True" at bounding box center [356, 144] width 13 height 8
click at [348, 148] on input "True" at bounding box center [344, 145] width 8 height 6
radio input "true"
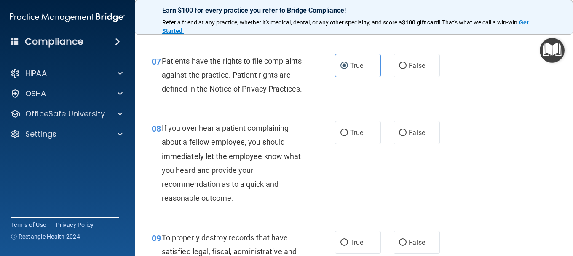
scroll to position [632, 0]
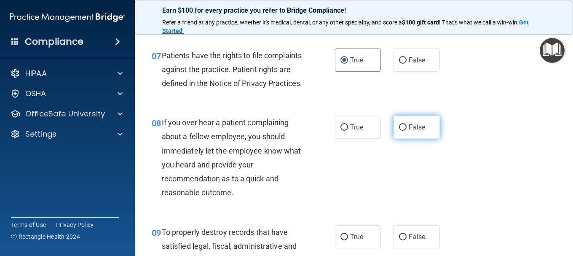
click at [399, 131] on input "False" at bounding box center [403, 127] width 8 height 6
radio input "true"
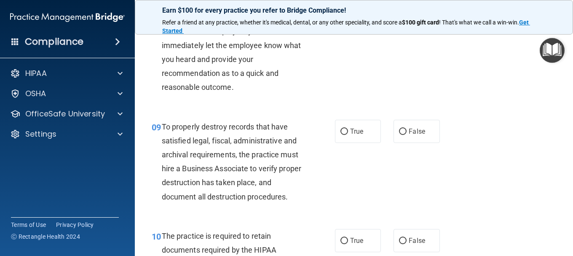
scroll to position [758, 0]
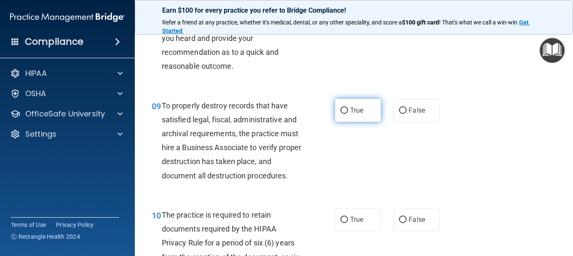
click at [346, 122] on label "True" at bounding box center [358, 110] width 46 height 23
click at [346, 114] on input "True" at bounding box center [344, 110] width 8 height 6
radio input "true"
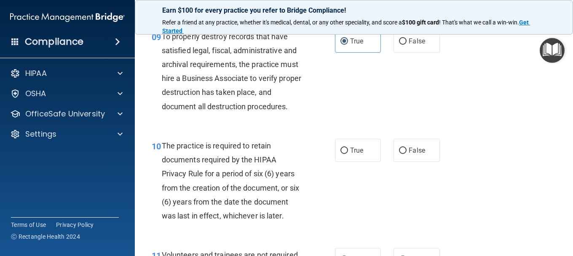
scroll to position [843, 0]
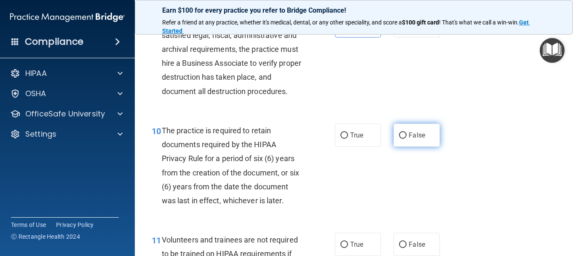
click at [399, 139] on input "False" at bounding box center [403, 135] width 8 height 6
radio input "true"
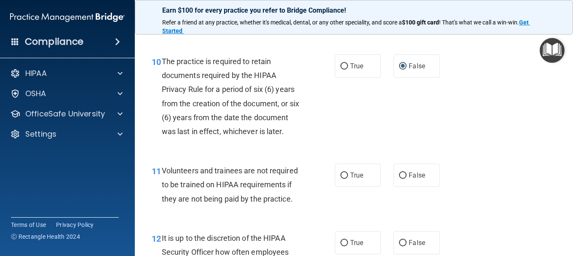
scroll to position [927, 0]
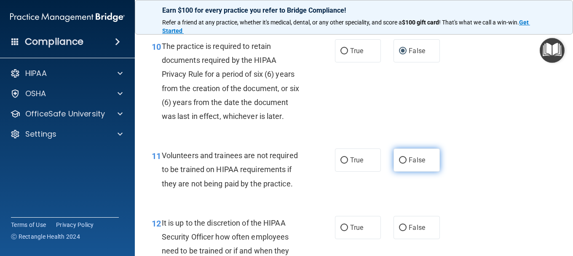
drag, startPoint x: 400, startPoint y: 204, endPoint x: 394, endPoint y: 201, distance: 6.2
click at [399, 163] on input "False" at bounding box center [403, 160] width 8 height 6
radio input "true"
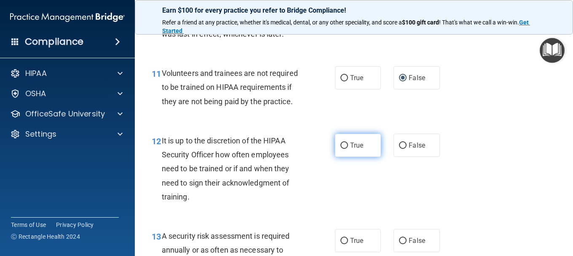
scroll to position [1011, 0]
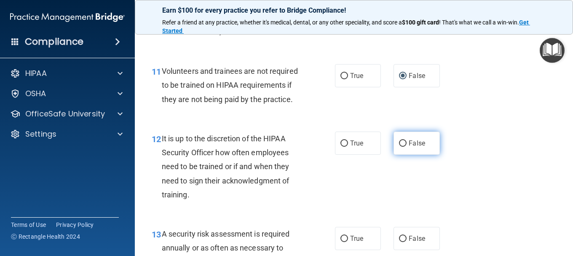
click at [399, 147] on input "False" at bounding box center [403, 143] width 8 height 6
radio input "true"
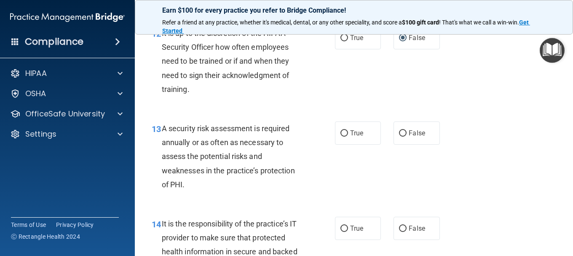
scroll to position [1138, 0]
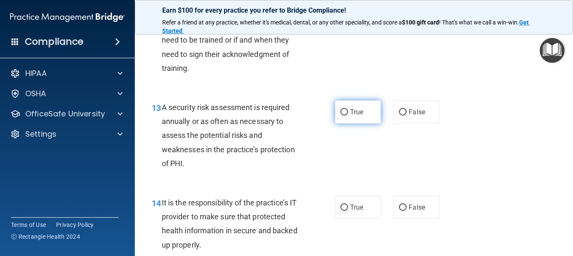
click at [343, 115] on input "True" at bounding box center [344, 112] width 8 height 6
radio input "true"
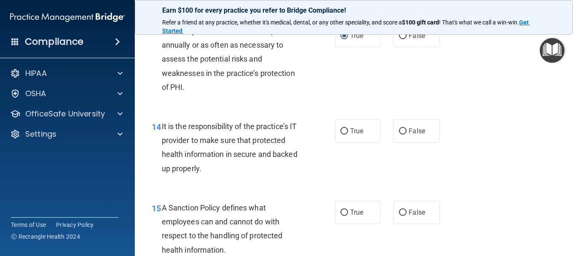
scroll to position [1222, 0]
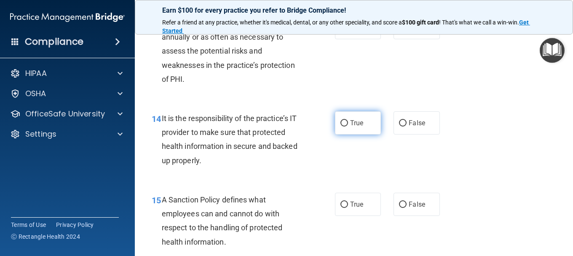
click at [341, 126] on input "True" at bounding box center [344, 123] width 8 height 6
radio input "true"
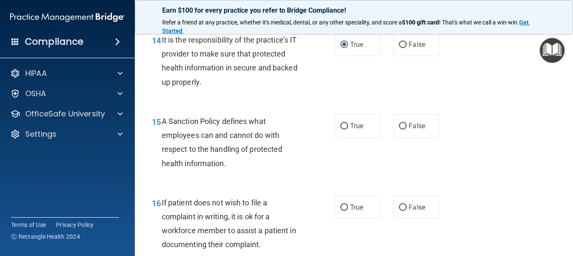
scroll to position [1306, 0]
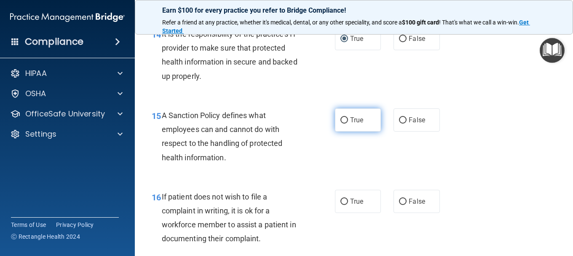
click at [340, 123] on input "True" at bounding box center [344, 120] width 8 height 6
radio input "true"
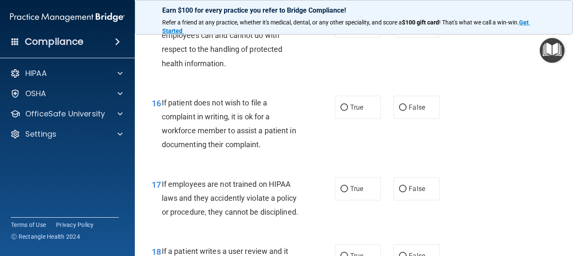
scroll to position [1433, 0]
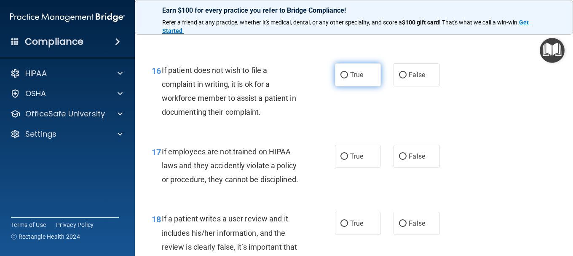
click at [350, 79] on span "True" at bounding box center [356, 75] width 13 height 8
click at [348, 78] on input "True" at bounding box center [344, 75] width 8 height 6
radio input "true"
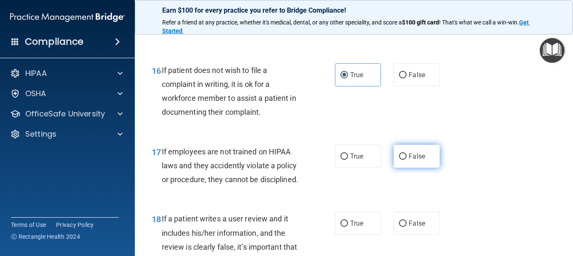
click at [399, 160] on input "False" at bounding box center [403, 156] width 8 height 6
radio input "true"
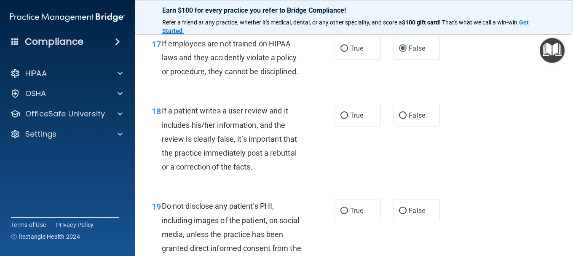
scroll to position [1559, 0]
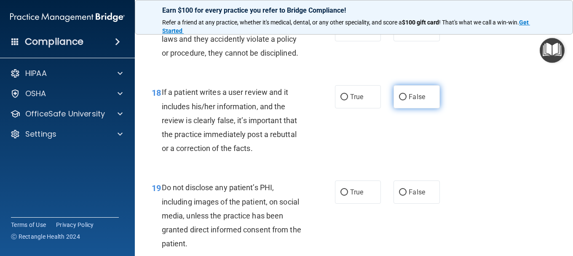
click at [399, 100] on input "False" at bounding box center [403, 97] width 8 height 6
radio input "true"
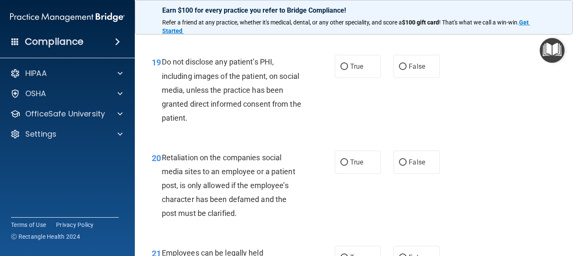
scroll to position [1685, 0]
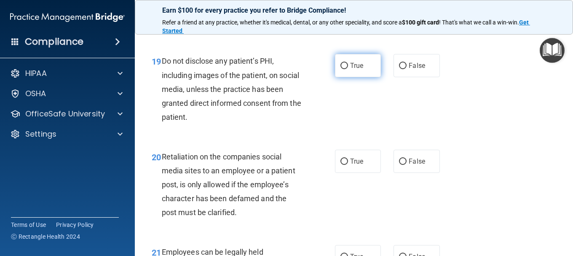
click at [340, 69] on input "True" at bounding box center [344, 66] width 8 height 6
radio input "true"
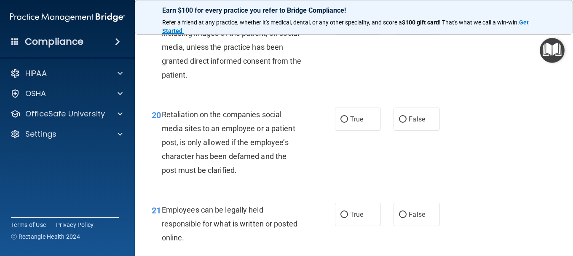
scroll to position [1770, 0]
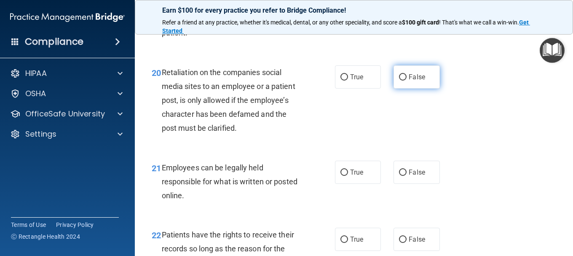
click at [402, 80] on input "False" at bounding box center [403, 77] width 8 height 6
radio input "true"
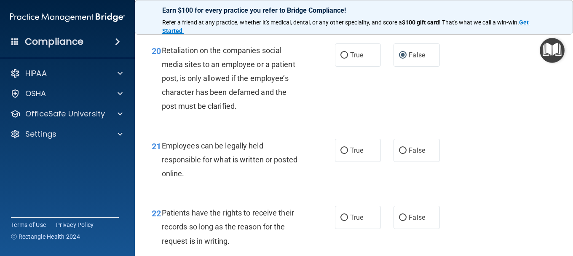
scroll to position [1812, 0]
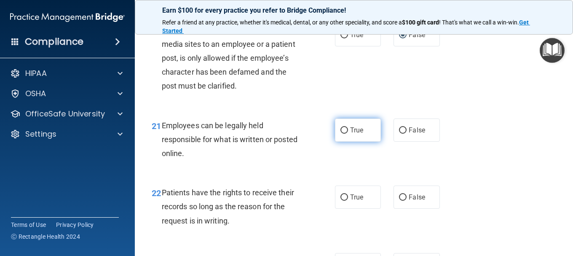
click at [344, 134] on input "True" at bounding box center [344, 130] width 8 height 6
radio input "true"
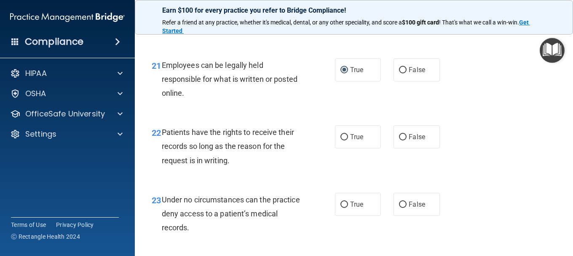
scroll to position [1896, 0]
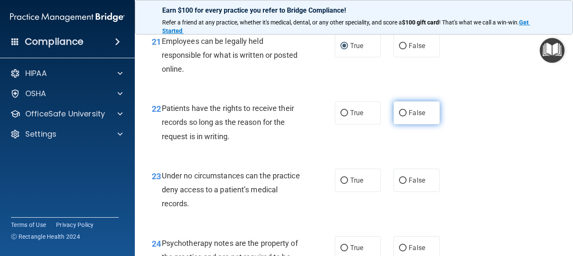
click at [399, 116] on input "False" at bounding box center [403, 113] width 8 height 6
radio input "true"
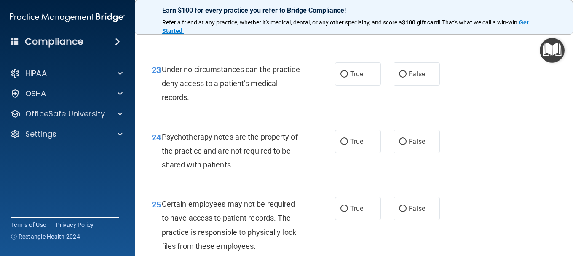
scroll to position [2022, 0]
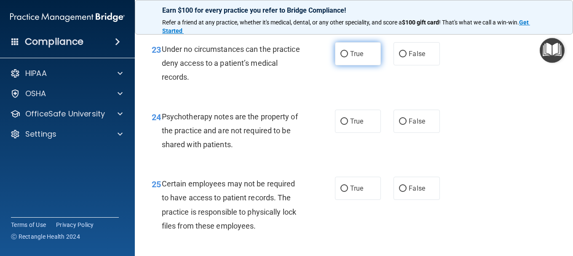
click at [350, 58] on span "True" at bounding box center [356, 54] width 13 height 8
click at [348, 57] on input "True" at bounding box center [344, 54] width 8 height 6
radio input "true"
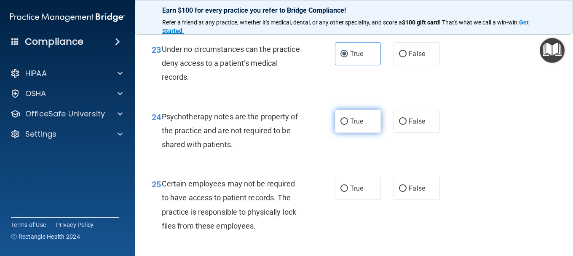
click at [353, 125] on span "True" at bounding box center [356, 121] width 13 height 8
click at [348, 125] on input "True" at bounding box center [344, 121] width 8 height 6
radio input "true"
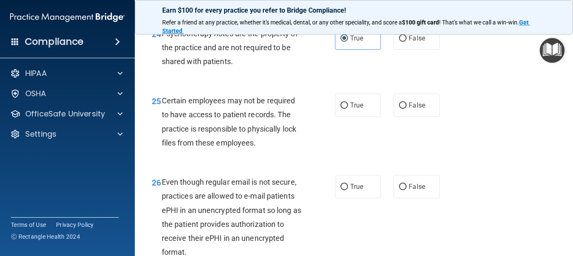
scroll to position [2107, 0]
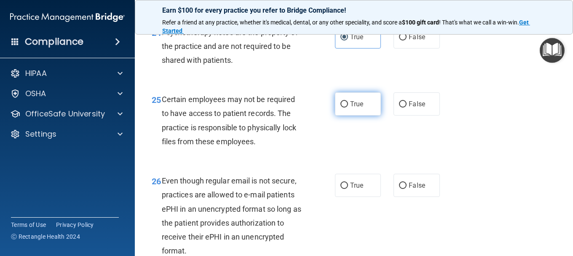
click at [350, 108] on span "True" at bounding box center [356, 104] width 13 height 8
click at [348, 107] on input "True" at bounding box center [344, 104] width 8 height 6
radio input "true"
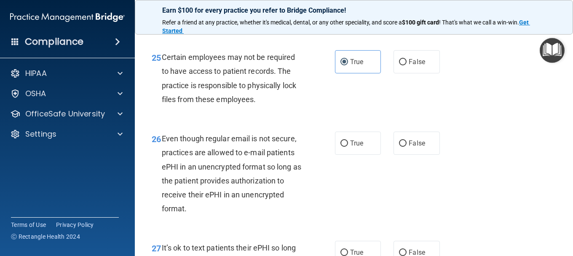
scroll to position [2191, 0]
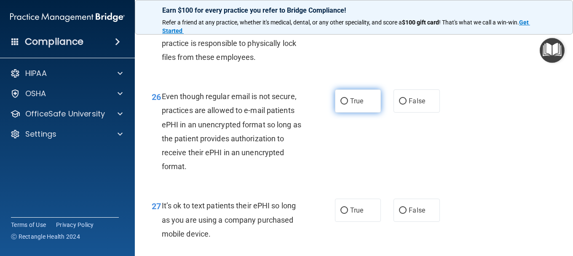
click at [343, 104] on input "True" at bounding box center [344, 101] width 8 height 6
radio input "true"
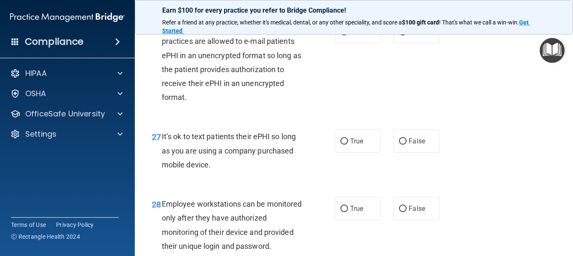
scroll to position [2275, 0]
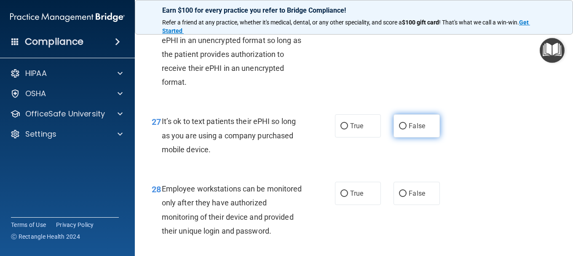
click at [399, 129] on input "False" at bounding box center [403, 126] width 8 height 6
radio input "true"
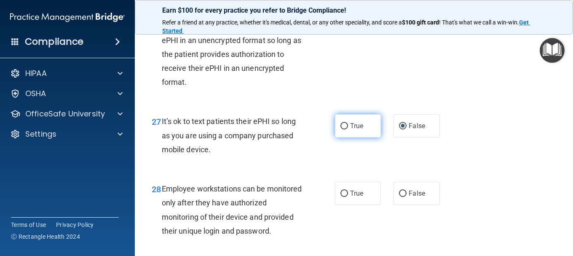
click at [346, 137] on label "True" at bounding box center [358, 125] width 46 height 23
click at [346, 129] on input "True" at bounding box center [344, 126] width 8 height 6
radio input "true"
radio input "false"
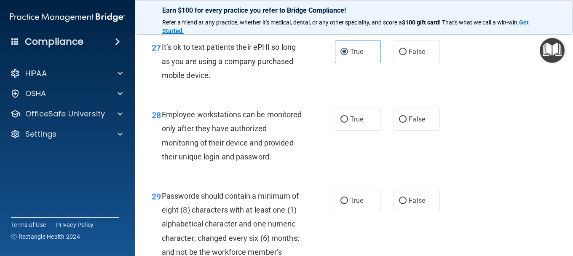
scroll to position [2360, 0]
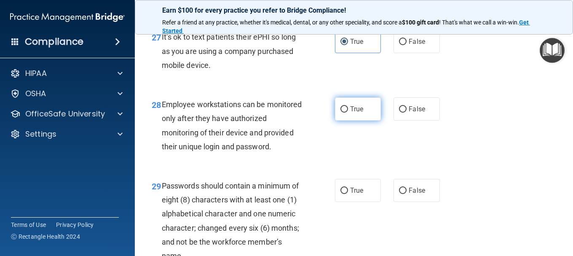
click at [341, 112] on input "True" at bounding box center [344, 109] width 8 height 6
radio input "true"
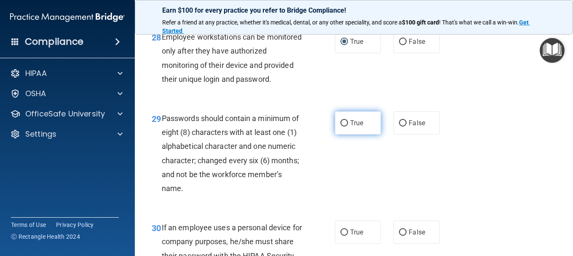
scroll to position [2444, 0]
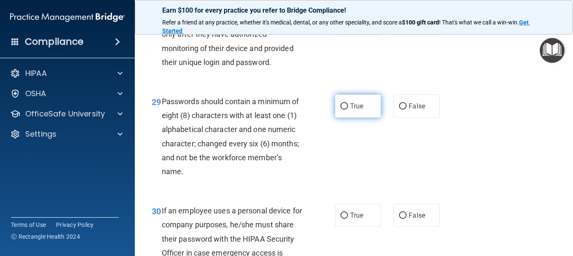
click at [343, 110] on input "True" at bounding box center [344, 106] width 8 height 6
radio input "true"
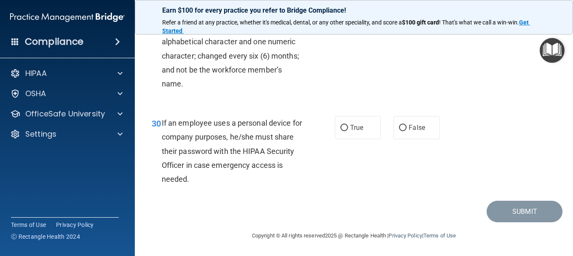
scroll to position [2570, 0]
click at [401, 131] on input "False" at bounding box center [403, 128] width 8 height 6
radio input "true"
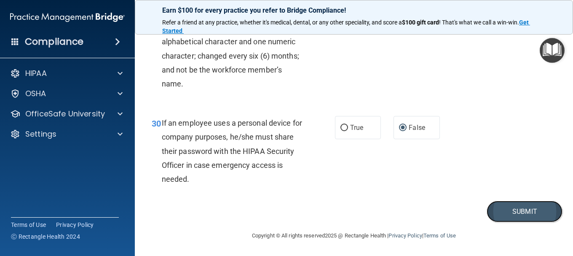
click at [521, 222] on button "Submit" at bounding box center [525, 211] width 76 height 21
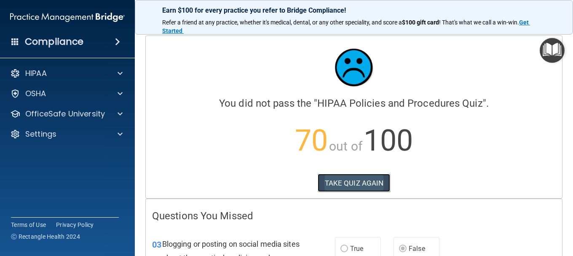
drag, startPoint x: 359, startPoint y: 184, endPoint x: 355, endPoint y: 180, distance: 5.4
click at [357, 182] on button "TAKE QUIZ AGAIN" at bounding box center [354, 183] width 73 height 19
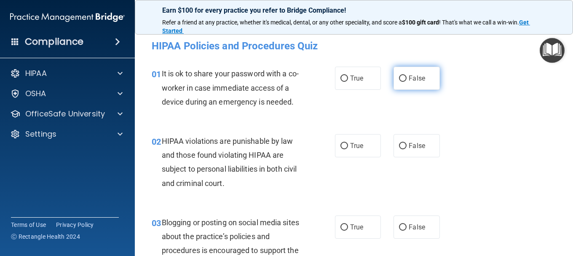
click at [402, 77] on input "False" at bounding box center [403, 78] width 8 height 6
radio input "true"
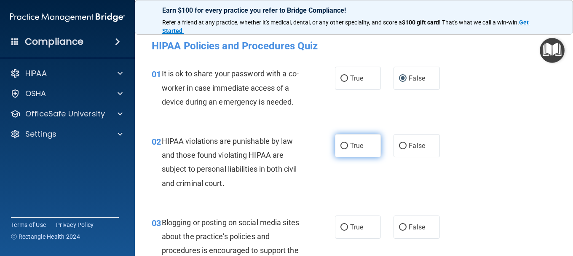
click at [342, 147] on input "True" at bounding box center [344, 146] width 8 height 6
radio input "true"
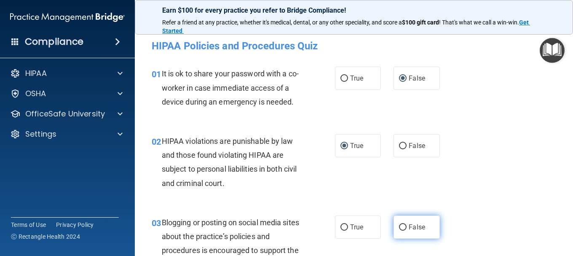
click at [400, 228] on input "False" at bounding box center [403, 227] width 8 height 6
radio input "true"
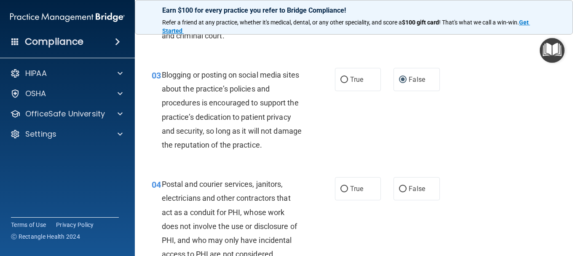
scroll to position [169, 0]
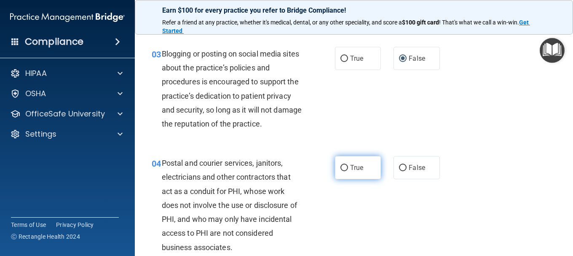
click at [344, 162] on label "True" at bounding box center [358, 167] width 46 height 23
click at [344, 165] on input "True" at bounding box center [344, 168] width 8 height 6
radio input "true"
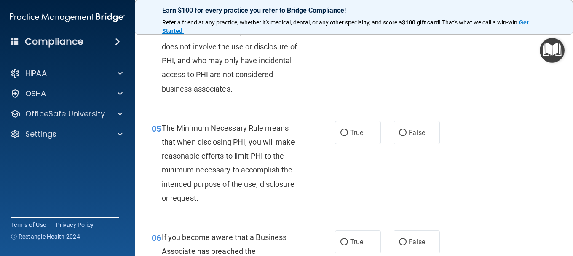
scroll to position [337, 0]
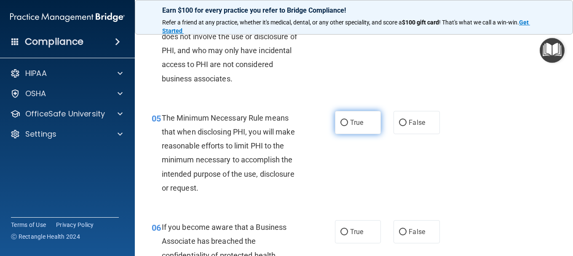
click at [342, 126] on input "True" at bounding box center [344, 123] width 8 height 6
radio input "true"
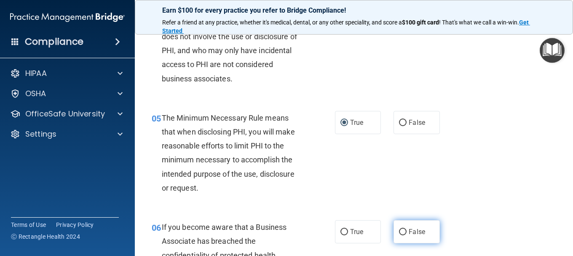
click at [399, 233] on input "False" at bounding box center [403, 232] width 8 height 6
radio input "true"
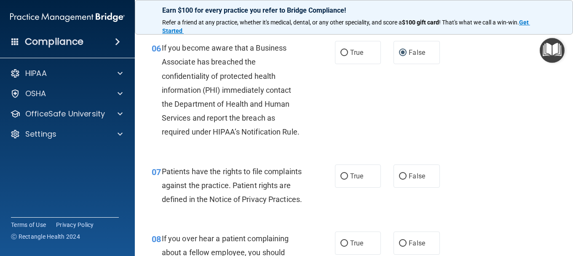
scroll to position [548, 0]
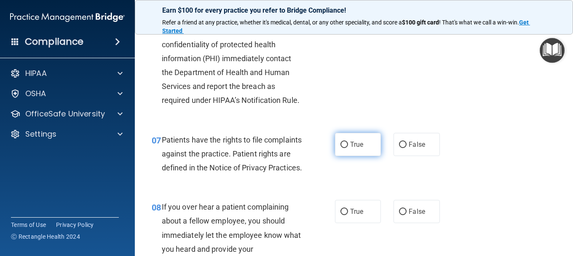
drag, startPoint x: 338, startPoint y: 160, endPoint x: 347, endPoint y: 179, distance: 20.7
click at [340, 148] on input "True" at bounding box center [344, 145] width 8 height 6
radio input "true"
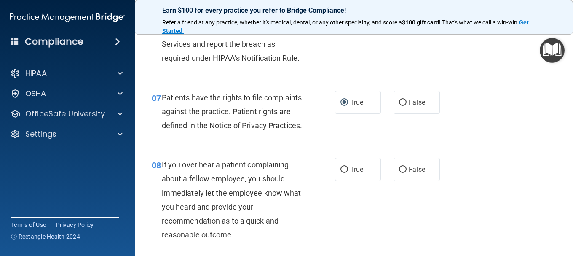
scroll to position [632, 0]
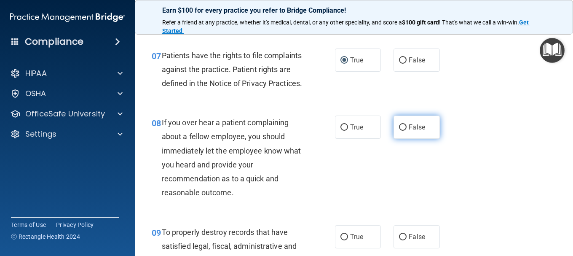
click at [399, 131] on input "False" at bounding box center [403, 127] width 8 height 6
radio input "true"
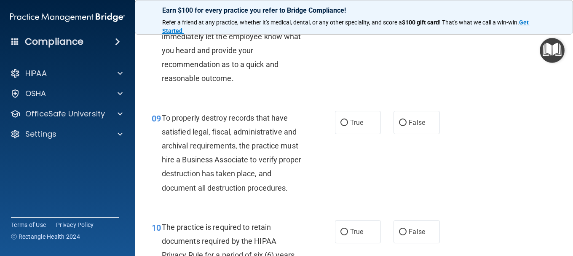
scroll to position [758, 0]
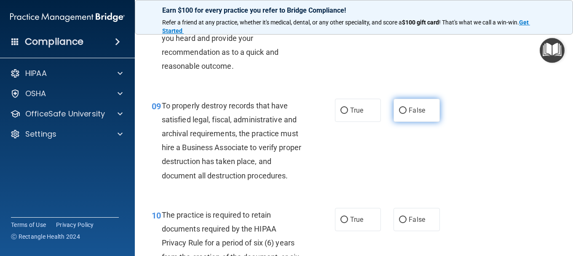
click at [401, 114] on input "False" at bounding box center [403, 110] width 8 height 6
radio input "true"
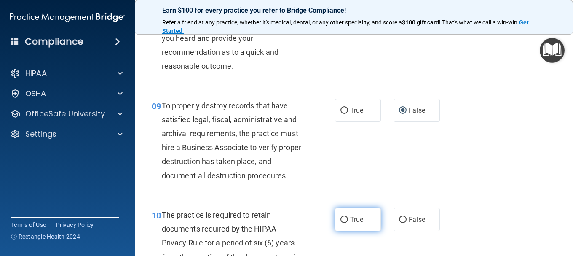
click at [343, 223] on input "True" at bounding box center [344, 220] width 8 height 6
radio input "true"
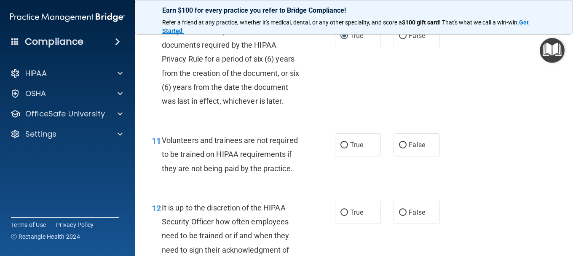
scroll to position [927, 0]
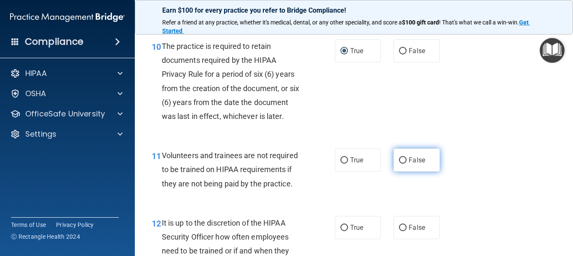
click at [399, 163] on input "False" at bounding box center [403, 160] width 8 height 6
radio input "true"
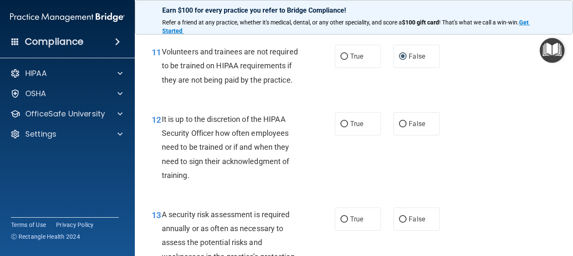
scroll to position [1053, 0]
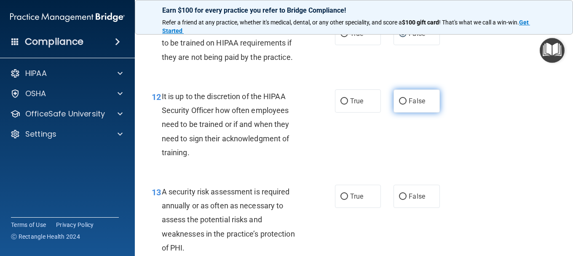
click at [401, 104] on input "False" at bounding box center [403, 101] width 8 height 6
radio input "true"
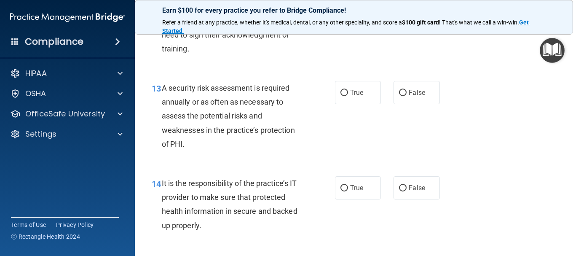
scroll to position [1138, 0]
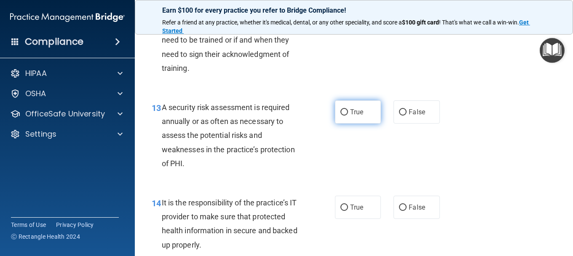
click at [344, 115] on input "True" at bounding box center [344, 112] width 8 height 6
radio input "true"
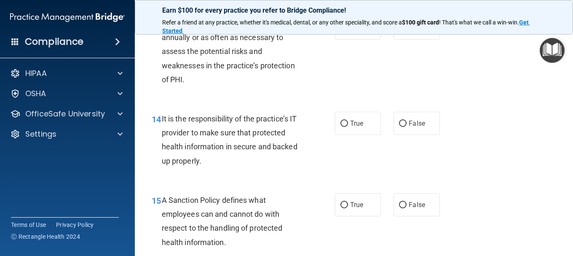
scroll to position [1222, 0]
drag, startPoint x: 397, startPoint y: 166, endPoint x: 366, endPoint y: 171, distance: 31.5
click at [399, 126] on input "False" at bounding box center [403, 123] width 8 height 6
radio input "true"
click at [399, 208] on input "False" at bounding box center [403, 204] width 8 height 6
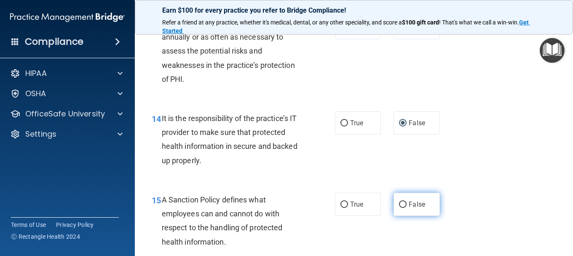
radio input "true"
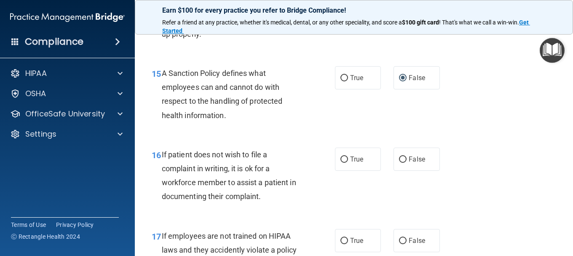
scroll to position [1390, 0]
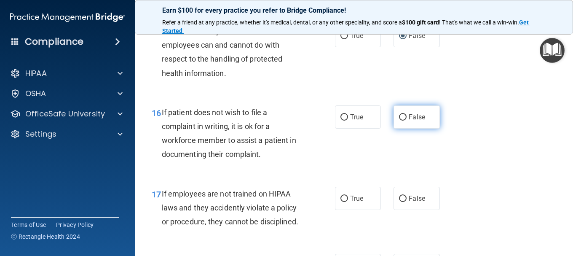
click at [399, 121] on input "False" at bounding box center [403, 117] width 8 height 6
radio input "true"
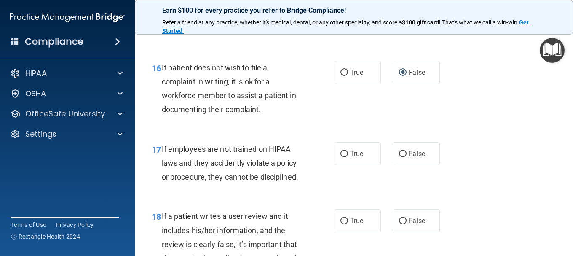
scroll to position [1475, 0]
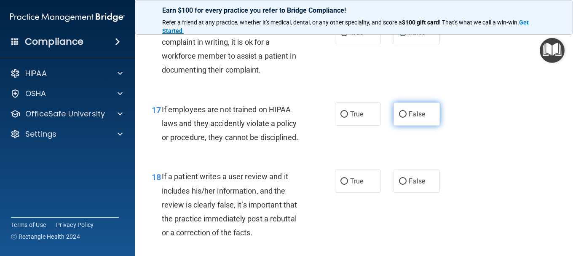
click at [399, 118] on input "False" at bounding box center [403, 114] width 8 height 6
radio input "true"
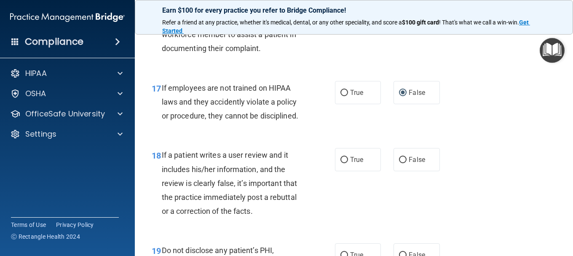
scroll to position [1517, 0]
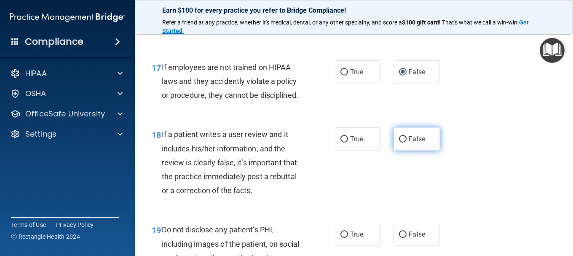
click at [399, 142] on input "False" at bounding box center [403, 139] width 8 height 6
radio input "true"
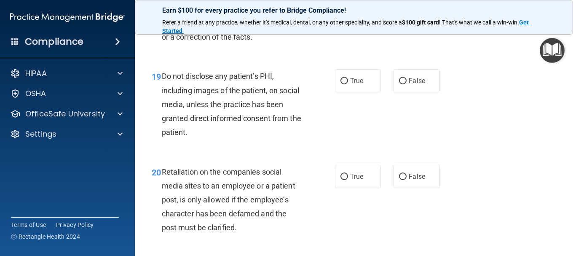
scroll to position [1685, 0]
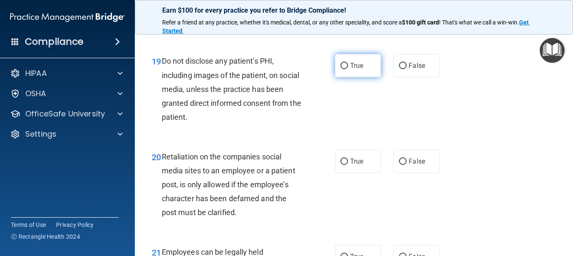
click at [345, 69] on input "True" at bounding box center [344, 66] width 8 height 6
radio input "true"
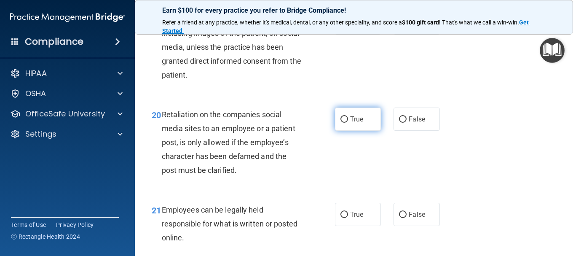
drag, startPoint x: 397, startPoint y: 162, endPoint x: 377, endPoint y: 167, distance: 20.8
click at [399, 123] on input "False" at bounding box center [403, 119] width 8 height 6
radio input "true"
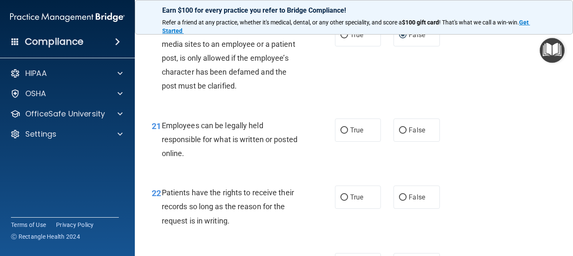
scroll to position [1854, 0]
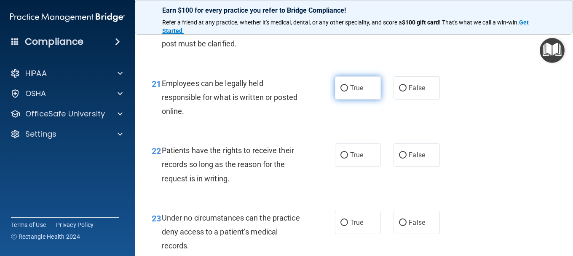
click at [342, 91] on input "True" at bounding box center [344, 88] width 8 height 6
radio input "true"
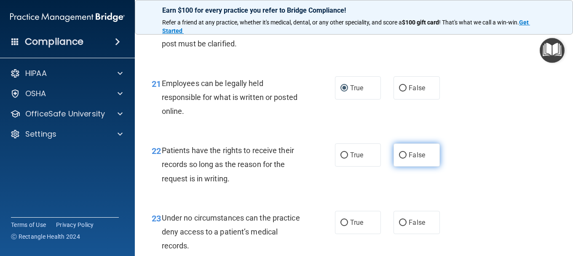
click at [402, 158] on input "False" at bounding box center [403, 155] width 8 height 6
radio input "true"
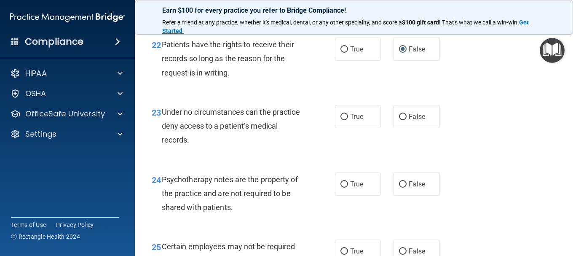
scroll to position [1980, 0]
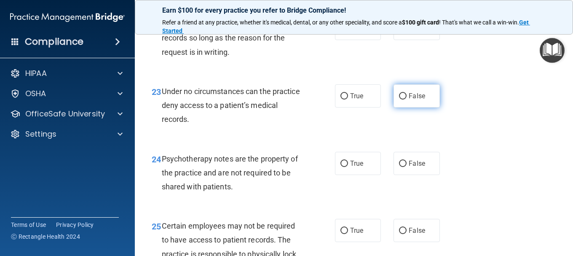
click at [401, 99] on input "False" at bounding box center [403, 96] width 8 height 6
radio input "true"
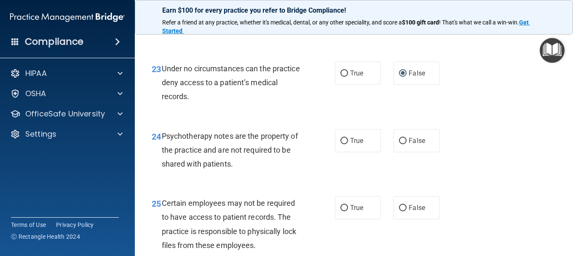
scroll to position [2022, 0]
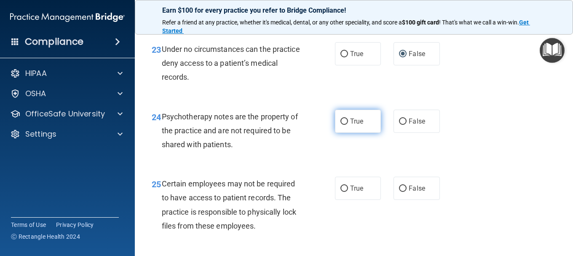
click at [341, 125] on input "True" at bounding box center [344, 121] width 8 height 6
radio input "true"
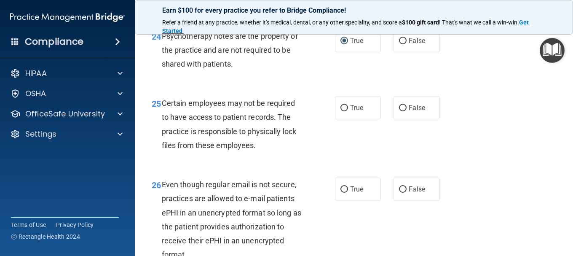
scroll to position [2107, 0]
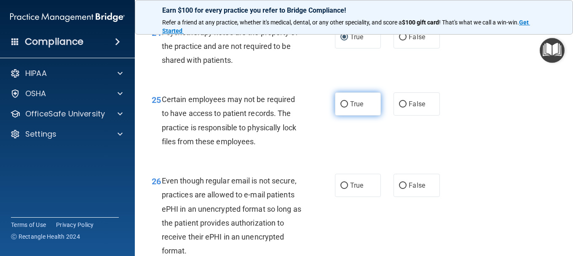
click at [342, 107] on input "True" at bounding box center [344, 104] width 8 height 6
radio input "true"
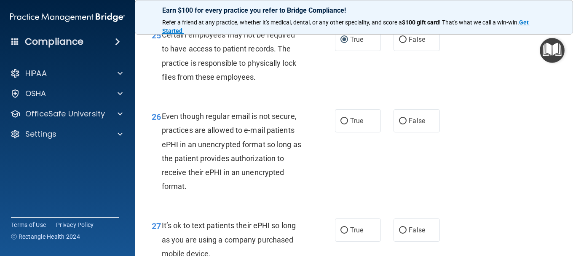
scroll to position [2191, 0]
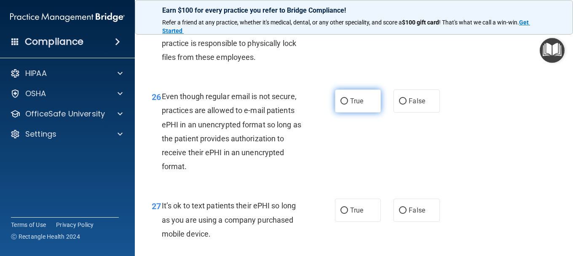
click at [343, 104] on input "True" at bounding box center [344, 101] width 8 height 6
radio input "true"
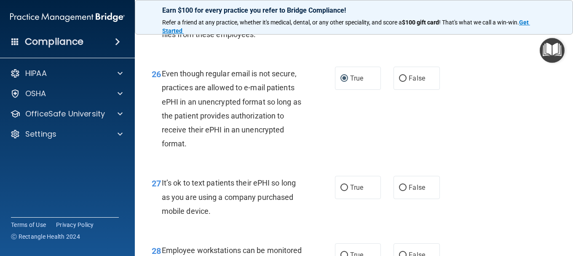
scroll to position [2233, 0]
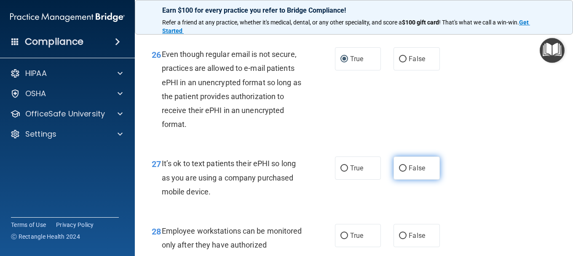
click at [399, 171] on input "False" at bounding box center [403, 168] width 8 height 6
radio input "true"
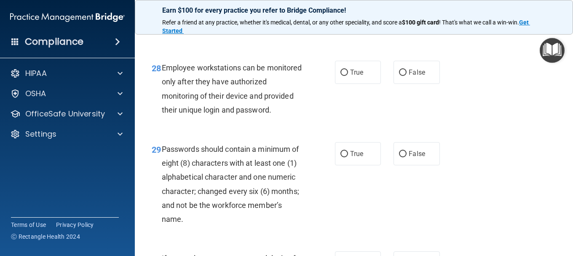
scroll to position [2402, 0]
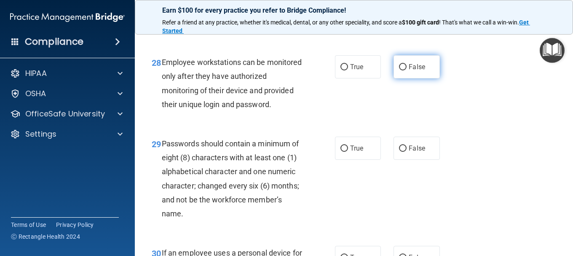
click at [401, 70] on input "False" at bounding box center [403, 67] width 8 height 6
radio input "true"
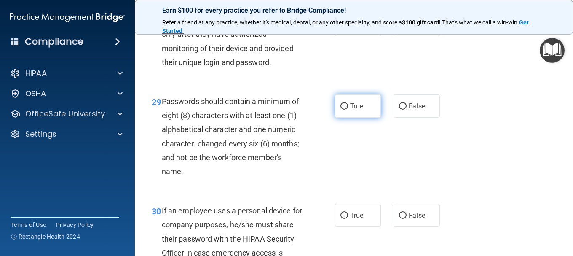
click at [342, 110] on input "True" at bounding box center [344, 106] width 8 height 6
radio input "true"
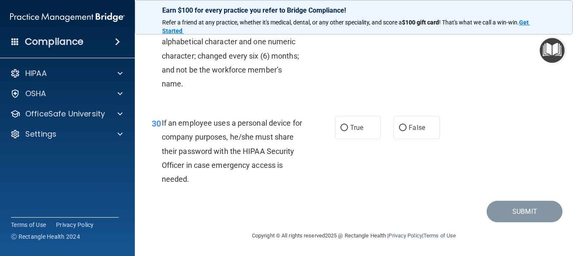
scroll to position [2570, 0]
click at [399, 131] on input "False" at bounding box center [403, 128] width 8 height 6
radio input "true"
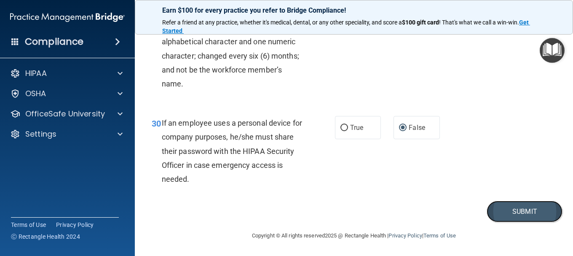
drag, startPoint x: 522, startPoint y: 221, endPoint x: 514, endPoint y: 224, distance: 8.5
click at [520, 222] on button "Submit" at bounding box center [525, 211] width 76 height 21
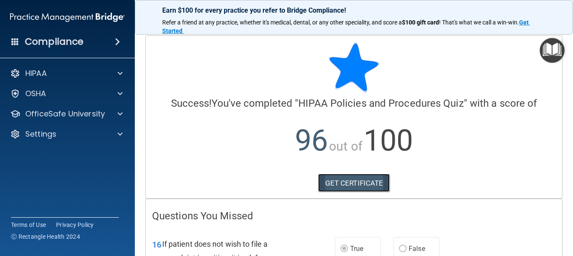
click at [344, 187] on link "GET CERTIFICATE" at bounding box center [354, 183] width 72 height 19
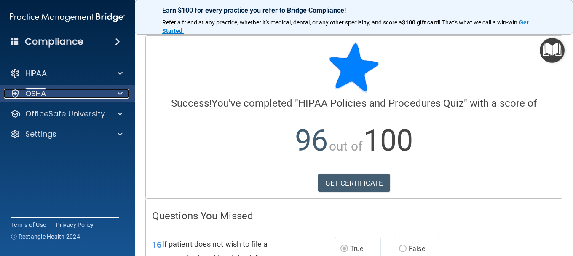
click at [40, 97] on p "OSHA" at bounding box center [35, 93] width 21 height 10
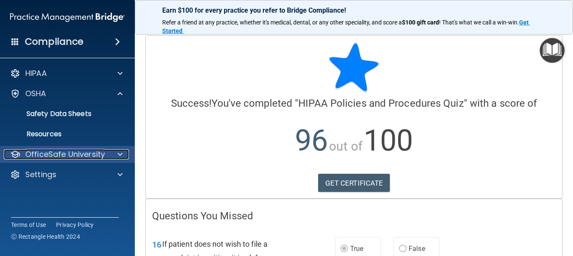
click at [56, 153] on p "OfficeSafe University" at bounding box center [65, 154] width 80 height 10
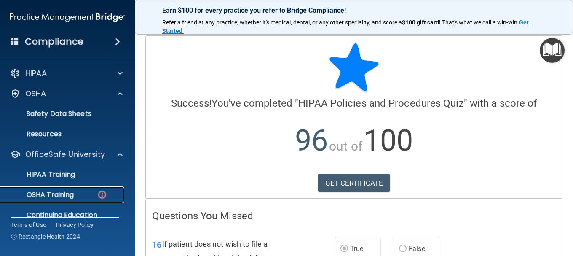
click at [70, 193] on p "OSHA Training" at bounding box center [39, 194] width 68 height 8
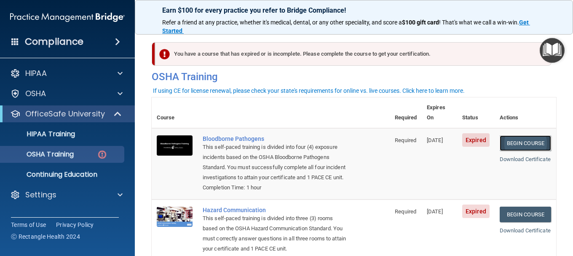
click at [520, 135] on link "Begin Course" at bounding box center [525, 143] width 51 height 16
click at [525, 135] on link "Begin Course" at bounding box center [525, 143] width 51 height 16
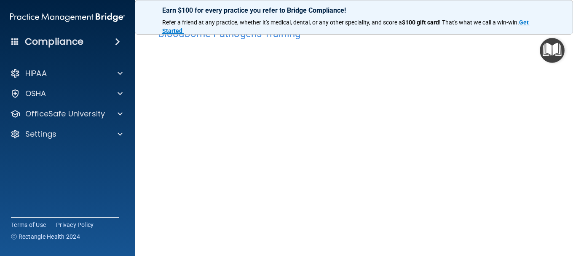
scroll to position [42, 0]
click at [554, 54] on img "Open Resource Center" at bounding box center [552, 50] width 25 height 25
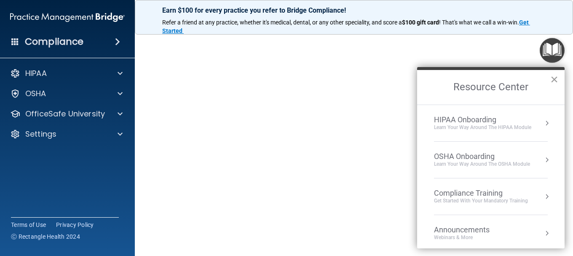
click at [555, 78] on button "×" at bounding box center [554, 78] width 8 height 13
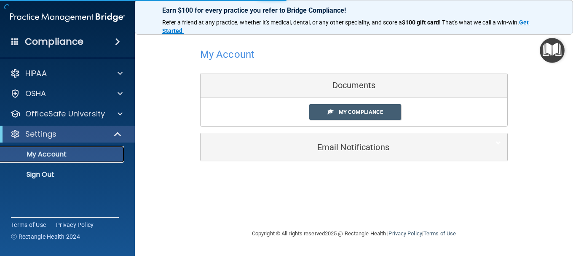
click at [56, 150] on p "My Account" at bounding box center [62, 154] width 115 height 8
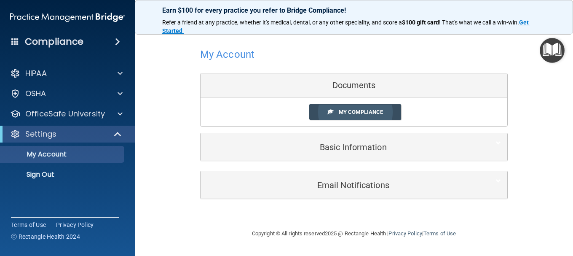
click at [359, 114] on span "My Compliance" at bounding box center [361, 112] width 44 height 6
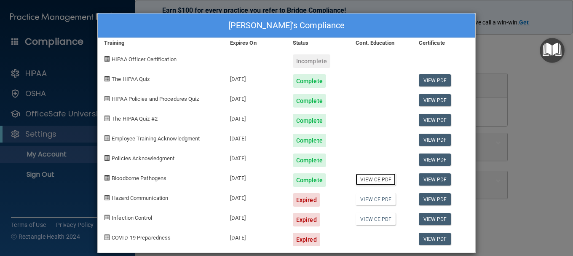
click at [375, 182] on link "View CE PDF" at bounding box center [376, 179] width 40 height 12
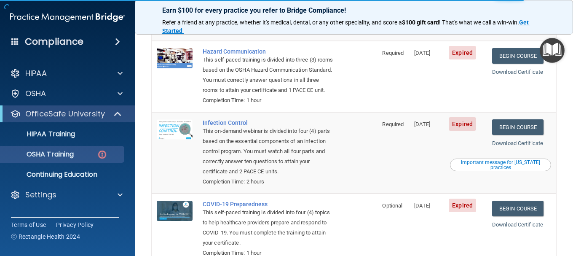
scroll to position [126, 0]
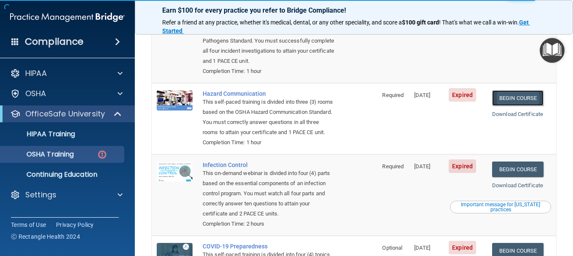
click at [507, 96] on link "Begin Course" at bounding box center [517, 98] width 51 height 16
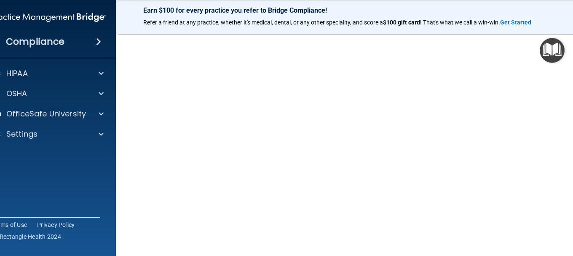
scroll to position [53, 0]
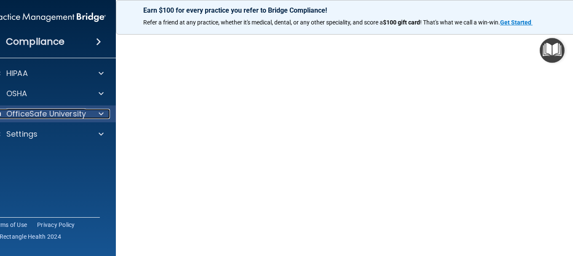
click at [62, 116] on p "OfficeSafe University" at bounding box center [46, 114] width 80 height 10
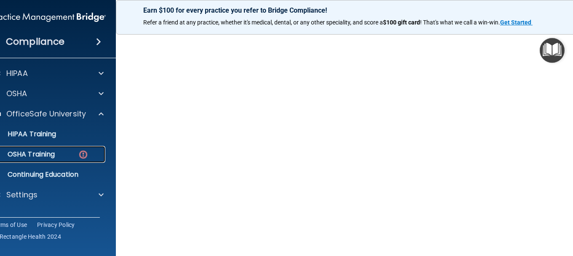
click at [65, 153] on div "OSHA Training" at bounding box center [44, 154] width 115 height 8
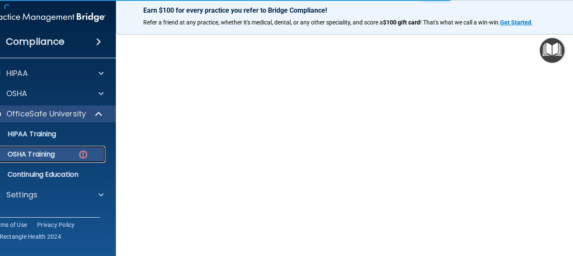
click at [38, 153] on p "OSHA Training" at bounding box center [21, 154] width 68 height 8
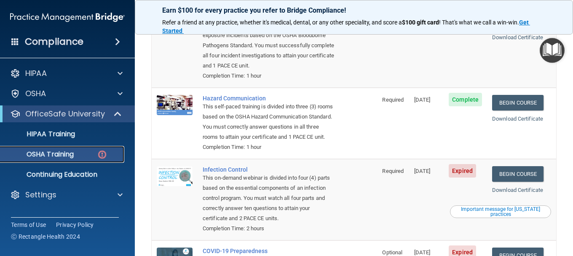
scroll to position [107, 0]
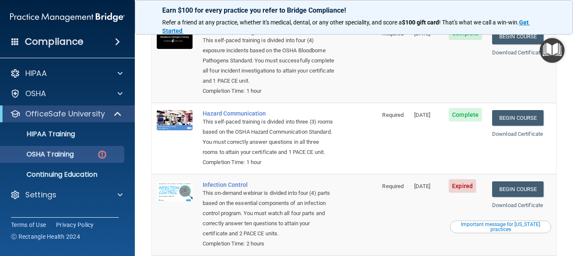
click at [514, 138] on div "Download Certificate" at bounding box center [521, 134] width 59 height 10
click at [513, 137] on link "Download Certificate" at bounding box center [517, 134] width 51 height 6
click at [505, 197] on link "Begin Course" at bounding box center [517, 189] width 51 height 16
click at [508, 197] on link "Begin Course" at bounding box center [517, 189] width 51 height 16
click at [506, 197] on link "Begin Course" at bounding box center [517, 189] width 51 height 16
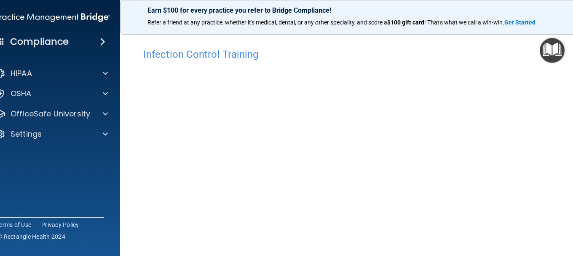
scroll to position [42, 0]
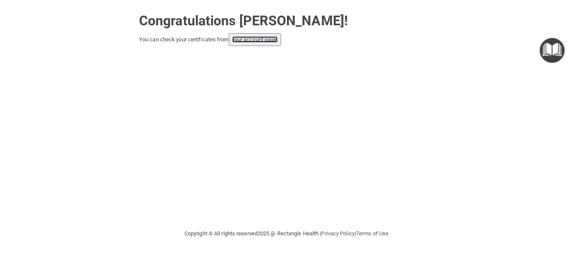
click at [256, 38] on link "your account page!" at bounding box center [255, 39] width 46 height 6
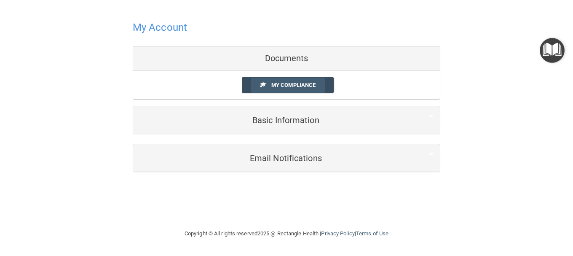
click at [298, 87] on span "My Compliance" at bounding box center [293, 85] width 44 height 6
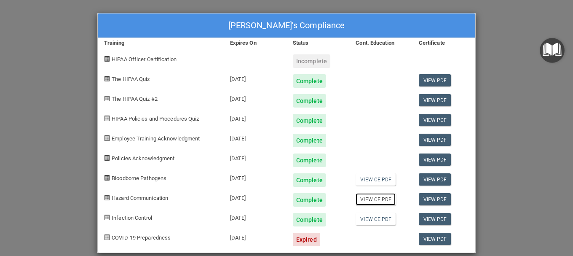
click at [377, 201] on link "View CE PDF" at bounding box center [376, 199] width 40 height 12
click at [431, 200] on link "View PDF" at bounding box center [435, 199] width 32 height 12
click at [366, 198] on link "View CE PDF" at bounding box center [376, 199] width 40 height 12
click at [375, 220] on link "View CE PDF" at bounding box center [376, 219] width 40 height 12
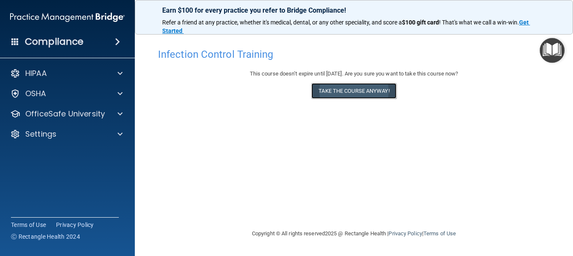
drag, startPoint x: 361, startPoint y: 91, endPoint x: 357, endPoint y: 88, distance: 5.1
click at [358, 88] on button "Take the course anyway!" at bounding box center [353, 91] width 85 height 16
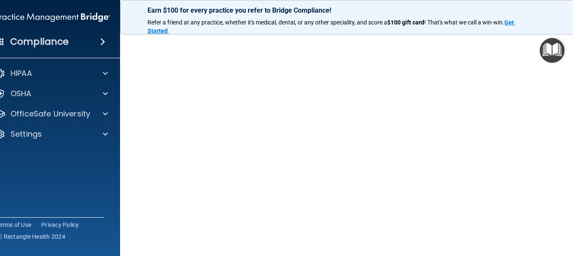
scroll to position [84, 0]
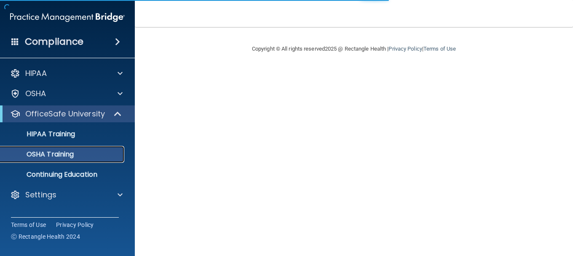
click at [53, 155] on p "OSHA Training" at bounding box center [39, 154] width 68 height 8
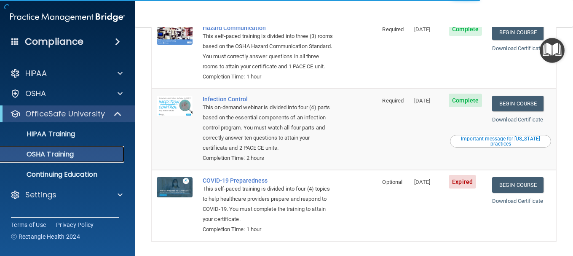
scroll to position [179, 0]
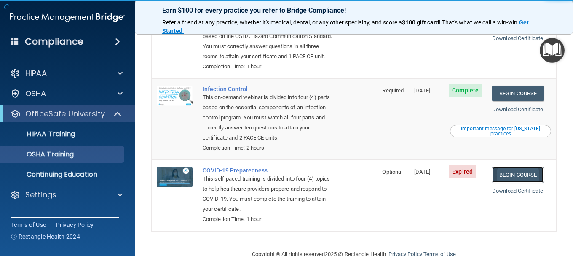
click at [518, 182] on link "Begin Course" at bounding box center [517, 175] width 51 height 16
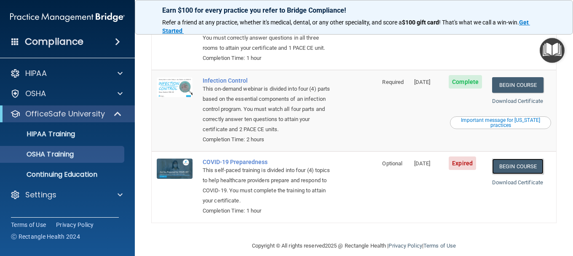
scroll to position [209, 0]
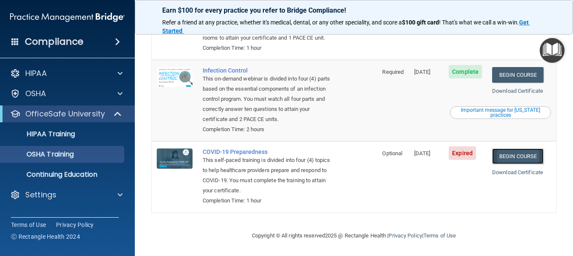
click at [516, 155] on link "Begin Course" at bounding box center [517, 156] width 51 height 16
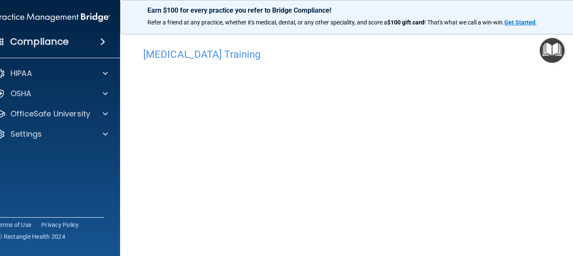
scroll to position [42, 0]
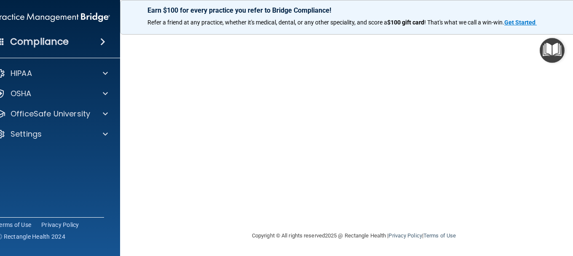
scroll to position [42, 0]
